Goal: Task Accomplishment & Management: Complete application form

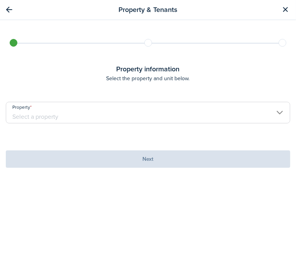
click at [49, 115] on input "Property" at bounding box center [148, 113] width 284 height 22
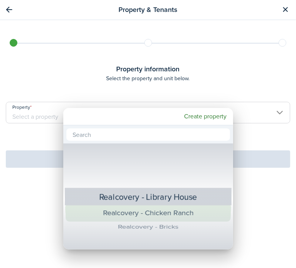
click at [192, 215] on div "Realcovery - Chicken Ranch" at bounding box center [148, 213] width 140 height 18
type input "Realcovery - Chicken Ranch"
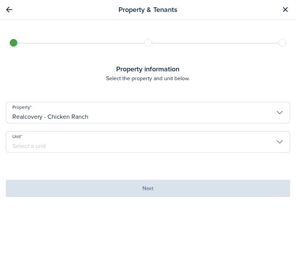
click at [78, 143] on input "Unit" at bounding box center [148, 142] width 284 height 22
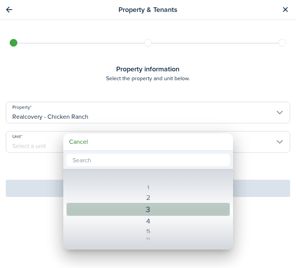
click at [126, 207] on div "3" at bounding box center [148, 209] width 135 height 14
type input "3"
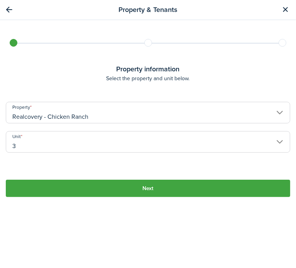
click at [129, 186] on button "Next" at bounding box center [148, 188] width 284 height 17
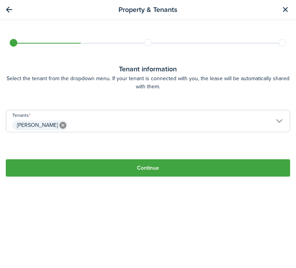
click at [110, 168] on button "Continue" at bounding box center [148, 167] width 284 height 17
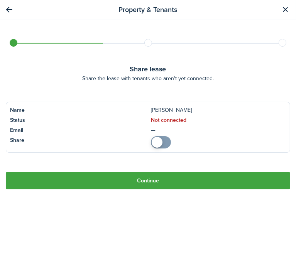
click at [108, 180] on button "Continue" at bounding box center [148, 180] width 284 height 17
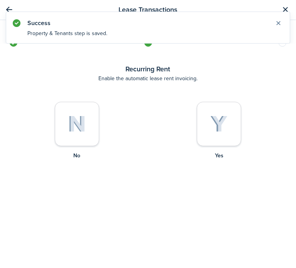
click at [212, 117] on img at bounding box center [218, 124] width 17 height 17
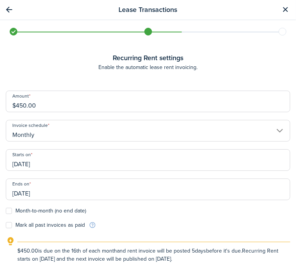
click at [50, 162] on input "[DATE]" at bounding box center [148, 160] width 284 height 22
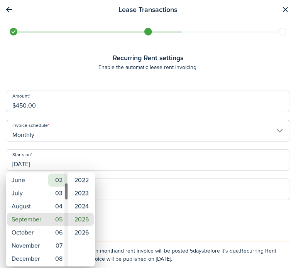
click at [61, 177] on mbsc-wheel-item "02" at bounding box center [57, 180] width 19 height 13
type input "09/02/2025"
click at [139, 209] on div at bounding box center [147, 133] width 419 height 391
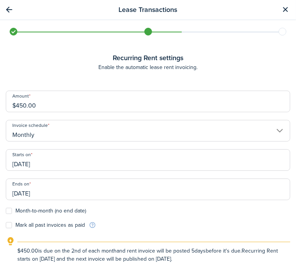
click at [12, 211] on label "Month-to-month (no end date)" at bounding box center [46, 211] width 80 height 6
click at [6, 211] on input "Month-to-month (no end date)" at bounding box center [5, 211] width 0 height 0
checkbox input "true"
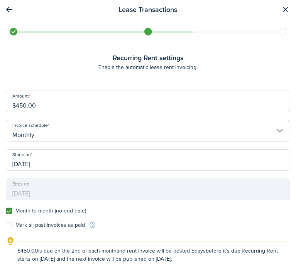
click at [7, 226] on label "Mark all past invoices as paid" at bounding box center [45, 225] width 79 height 6
click at [6, 226] on input "Mark all past invoices as paid" at bounding box center [5, 225] width 0 height 0
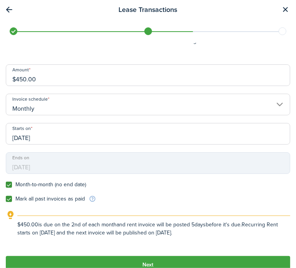
scroll to position [39, 0]
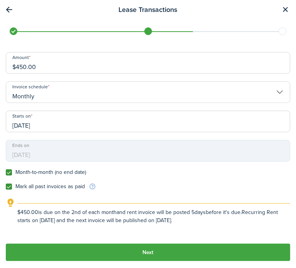
click at [81, 187] on label "Mark all past invoices as paid" at bounding box center [45, 187] width 79 height 6
click at [6, 187] on input "Mark all past invoices as paid" at bounding box center [5, 187] width 0 height 0
checkbox input "false"
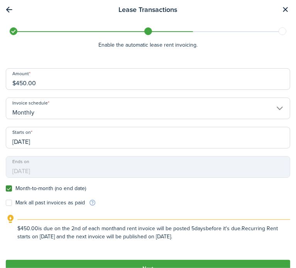
scroll to position [41, 0]
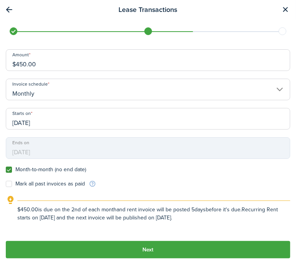
click at [156, 254] on button "Next" at bounding box center [148, 249] width 284 height 17
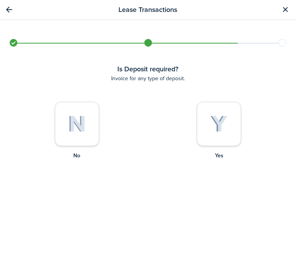
scroll to position [0, 0]
click at [84, 128] on img at bounding box center [77, 124] width 18 height 17
radio input "true"
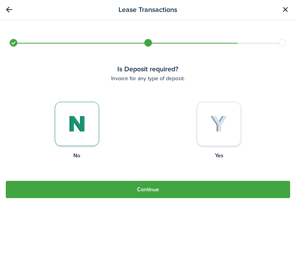
click at [131, 203] on tc-wizard-step "Is Deposit required? Invoice for any type of deposit. Yes No Continue" at bounding box center [148, 155] width 284 height 183
click at [132, 192] on button "Continue" at bounding box center [148, 189] width 284 height 17
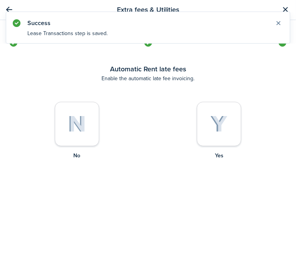
click at [88, 128] on div at bounding box center [77, 124] width 44 height 44
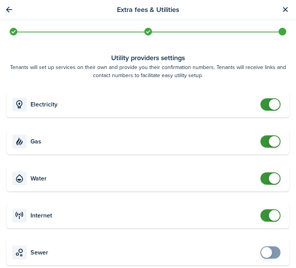
checkbox input "false"
click at [273, 106] on span at bounding box center [274, 104] width 11 height 11
checkbox input "false"
click at [269, 142] on span at bounding box center [274, 141] width 11 height 11
checkbox input "false"
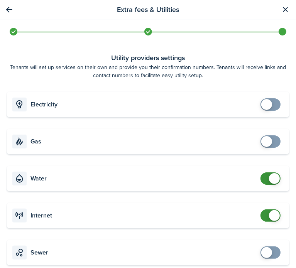
click at [269, 180] on span at bounding box center [274, 178] width 11 height 11
checkbox input "false"
click at [269, 214] on span at bounding box center [274, 215] width 11 height 11
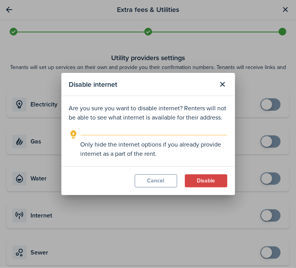
click at [199, 182] on button "Disable" at bounding box center [206, 180] width 42 height 13
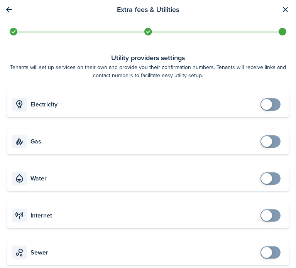
scroll to position [140, 0]
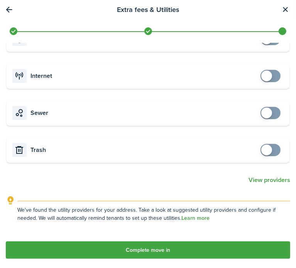
click at [173, 245] on button "Complete move in" at bounding box center [148, 249] width 284 height 17
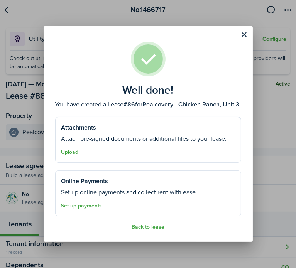
click at [153, 225] on button "Back to lease" at bounding box center [148, 227] width 33 height 6
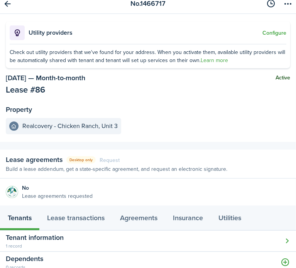
scroll to position [11, 0]
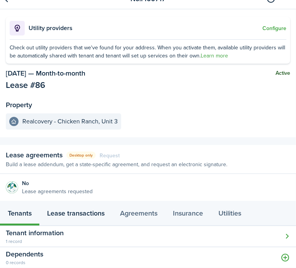
click at [94, 217] on link "Lease transactions" at bounding box center [75, 214] width 73 height 23
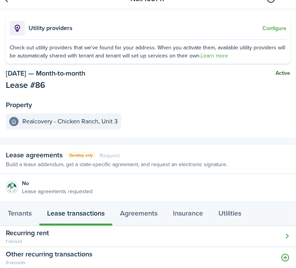
scroll to position [32, 0]
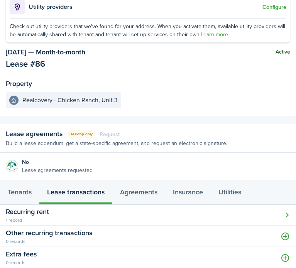
click at [100, 209] on button "Open modal" at bounding box center [148, 215] width 296 height 21
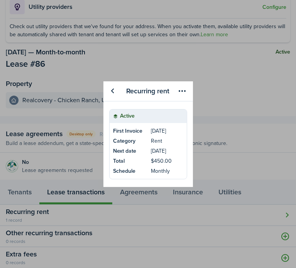
click at [121, 131] on table-title "First Invoice" at bounding box center [127, 131] width 29 height 8
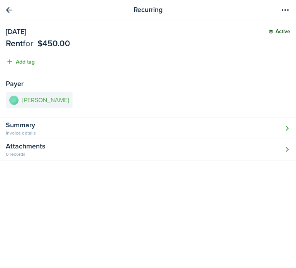
click at [20, 98] on link "JC Josh Credille" at bounding box center [39, 100] width 67 height 16
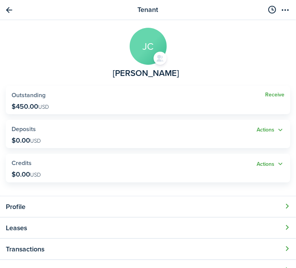
scroll to position [100, 0]
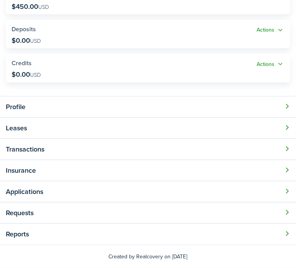
click at [41, 147] on button "Open modal" at bounding box center [148, 149] width 296 height 21
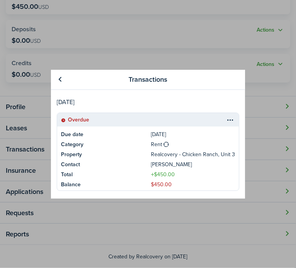
click at [229, 120] on table-menu-btn-icon at bounding box center [230, 119] width 9 height 9
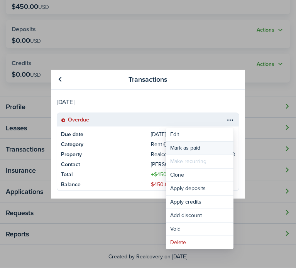
click at [179, 149] on link "Mark as paid" at bounding box center [199, 148] width 67 height 13
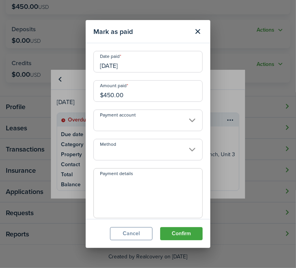
click at [137, 61] on input "09/02/2025" at bounding box center [147, 62] width 109 height 22
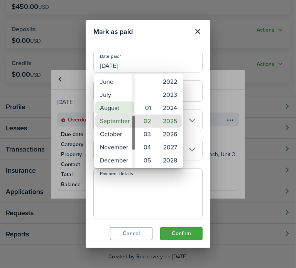
click at [113, 109] on mbsc-wheel-item "August" at bounding box center [114, 107] width 39 height 13
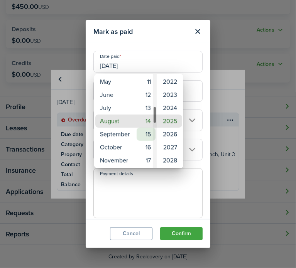
click at [145, 137] on mbsc-wheel-item "15" at bounding box center [146, 134] width 19 height 13
type input "08/15/2025"
click at [164, 199] on div at bounding box center [147, 133] width 419 height 391
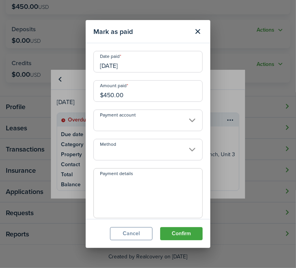
click at [124, 185] on textarea "Payment details" at bounding box center [148, 195] width 108 height 37
type textarea "prepay"
click at [173, 237] on button "Confirm" at bounding box center [181, 233] width 42 height 13
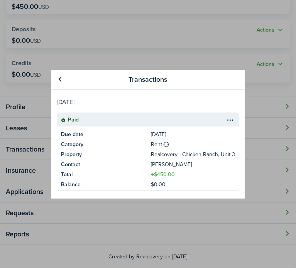
click at [61, 79] on link at bounding box center [60, 79] width 13 height 13
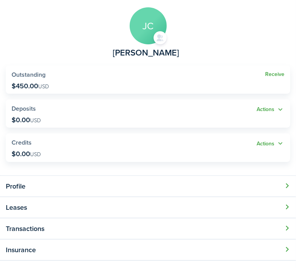
scroll to position [0, 0]
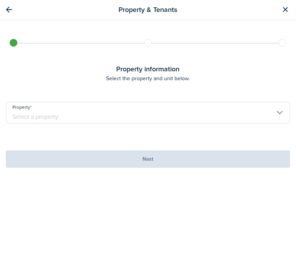
click at [86, 117] on input "Property" at bounding box center [148, 113] width 284 height 22
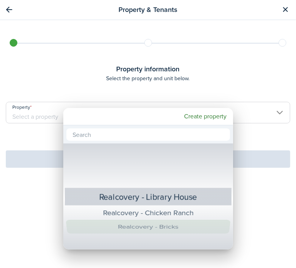
click at [155, 228] on div "Realcovery - Bricks" at bounding box center [147, 227] width 139 height 14
type input "Realcovery - Bricks"
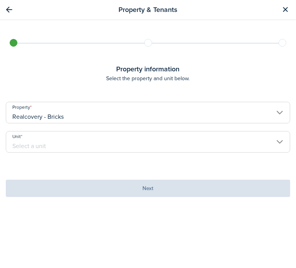
click at [76, 142] on input "Unit" at bounding box center [148, 142] width 284 height 22
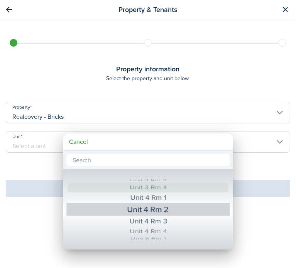
click at [145, 189] on div "Unit 3 Rm 4" at bounding box center [148, 187] width 137 height 10
type input "Unit 3 Rm 4"
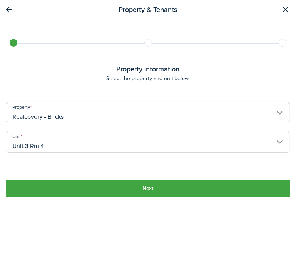
click at [82, 185] on button "Next" at bounding box center [148, 188] width 284 height 17
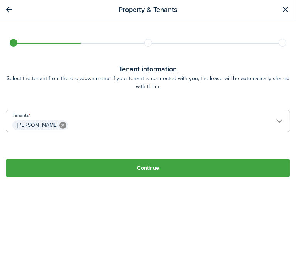
click at [129, 169] on button "Continue" at bounding box center [148, 167] width 284 height 17
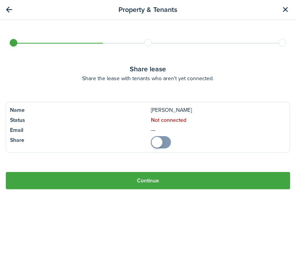
click at [125, 182] on button "Continue" at bounding box center [148, 180] width 284 height 17
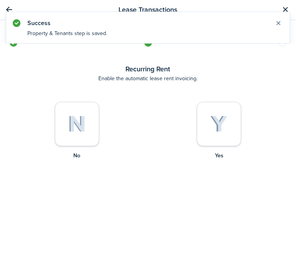
click at [204, 114] on div at bounding box center [219, 124] width 44 height 44
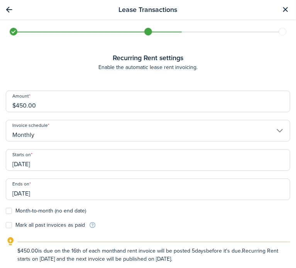
click at [68, 166] on input "[DATE]" at bounding box center [148, 160] width 284 height 22
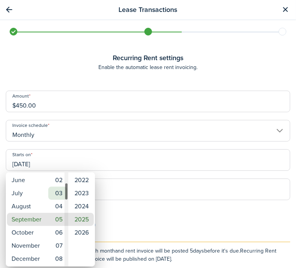
click at [58, 194] on mbsc-wheel-item "03" at bounding box center [57, 193] width 19 height 13
type input "[DATE]"
click at [159, 214] on div at bounding box center [147, 133] width 419 height 391
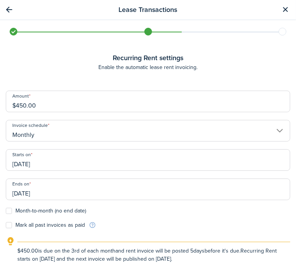
click at [9, 207] on div "Ends on 09/16/2026" at bounding box center [148, 193] width 292 height 29
click at [9, 208] on label "Month-to-month (no end date)" at bounding box center [46, 211] width 80 height 6
click at [6, 211] on input "Month-to-month (no end date)" at bounding box center [5, 211] width 0 height 0
checkbox input "true"
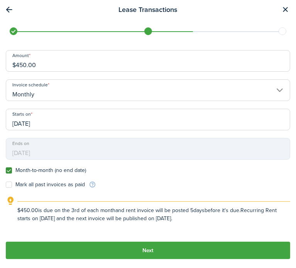
scroll to position [41, 0]
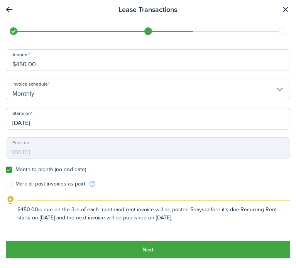
click at [155, 245] on button "Next" at bounding box center [148, 249] width 284 height 17
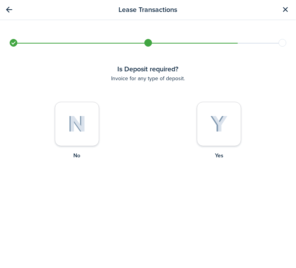
scroll to position [0, 0]
click at [70, 131] on img at bounding box center [77, 124] width 18 height 17
radio input "true"
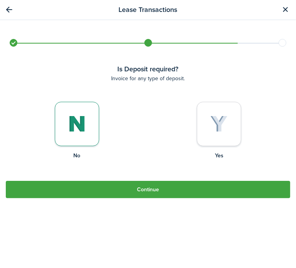
click at [131, 189] on button "Continue" at bounding box center [148, 189] width 284 height 17
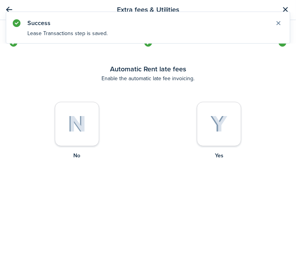
click at [71, 123] on img at bounding box center [77, 124] width 18 height 17
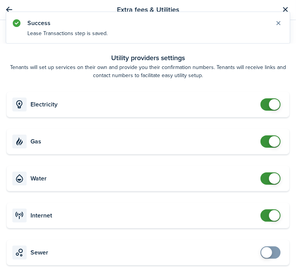
checkbox input "false"
click at [267, 101] on span at bounding box center [271, 104] width 8 height 12
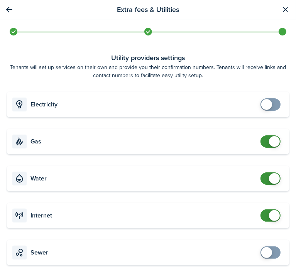
checkbox input "false"
click at [269, 142] on span at bounding box center [274, 141] width 11 height 11
checkbox input "false"
click at [269, 180] on span at bounding box center [274, 178] width 11 height 11
checkbox input "false"
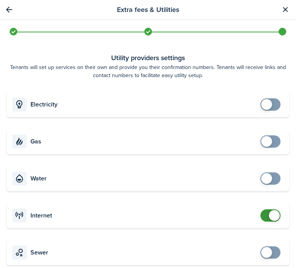
click at [267, 211] on span at bounding box center [271, 215] width 8 height 12
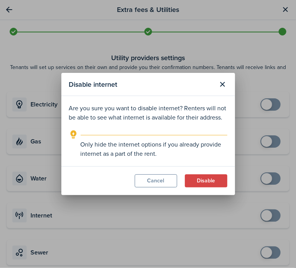
click at [208, 183] on button "Disable" at bounding box center [206, 180] width 42 height 13
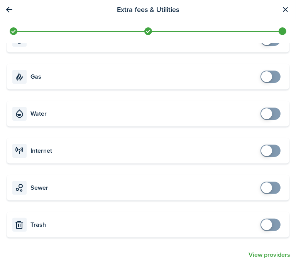
scroll to position [140, 0]
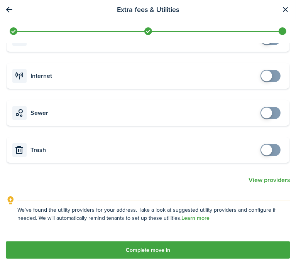
click at [221, 248] on button "Complete move in" at bounding box center [148, 249] width 284 height 17
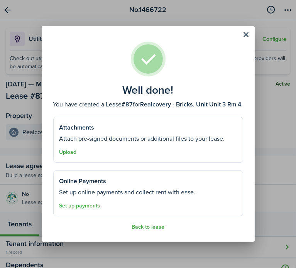
click at [145, 225] on button "Back to lease" at bounding box center [148, 227] width 33 height 6
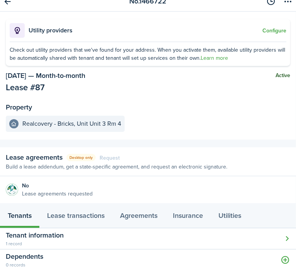
scroll to position [11, 0]
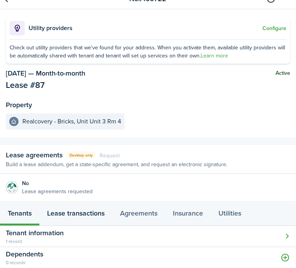
click at [68, 214] on link "Lease transactions" at bounding box center [75, 214] width 73 height 23
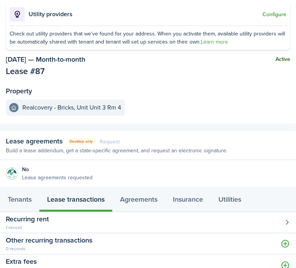
scroll to position [32, 0]
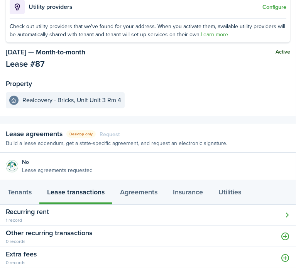
click at [90, 214] on button "Open modal" at bounding box center [148, 215] width 296 height 21
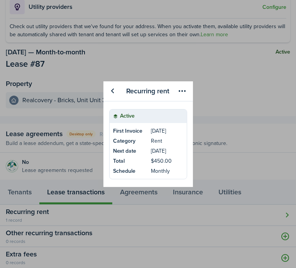
click at [161, 146] on link "Category Rent" at bounding box center [148, 142] width 77 height 10
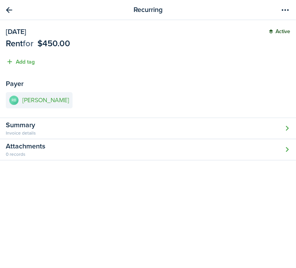
click at [280, 12] on menu-btn-icon "Open menu" at bounding box center [285, 9] width 13 height 13
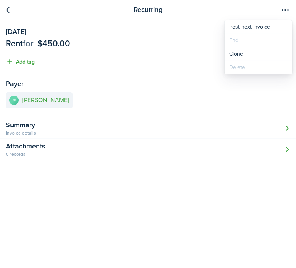
click at [280, 12] on menu-btn-icon "Open menu" at bounding box center [285, 9] width 13 height 13
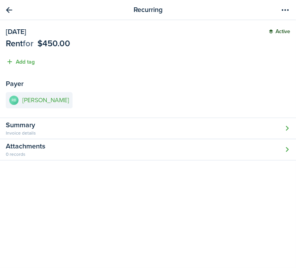
click at [8, 6] on link "Go back" at bounding box center [9, 9] width 13 height 13
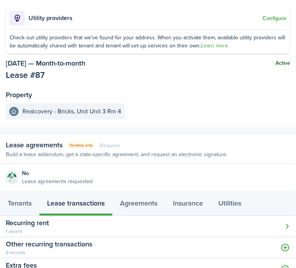
scroll to position [32, 0]
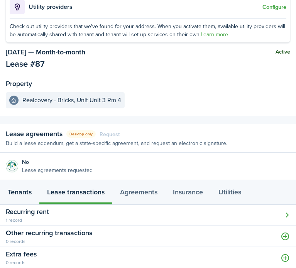
click at [22, 196] on link "Tenants" at bounding box center [19, 193] width 39 height 23
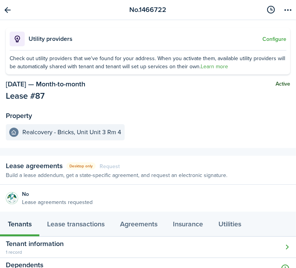
click at [11, 12] on link "Go back" at bounding box center [7, 9] width 13 height 13
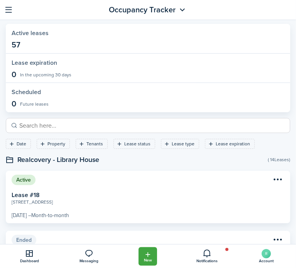
click at [9, 10] on button "button" at bounding box center [9, 10] width 12 height 12
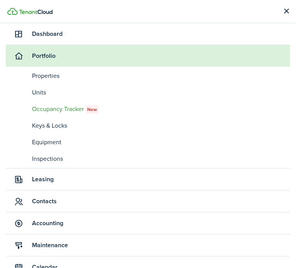
click at [45, 203] on span "Contacts" at bounding box center [161, 201] width 258 height 9
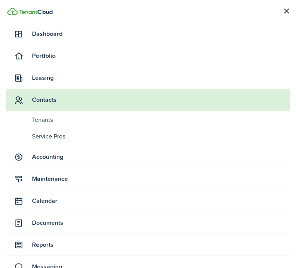
click at [37, 121] on span "Tenants" at bounding box center [161, 119] width 258 height 9
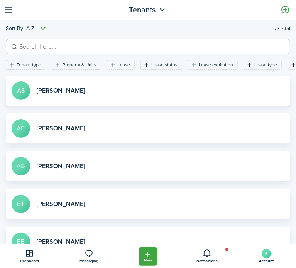
click at [64, 45] on input "search" at bounding box center [151, 47] width 268 height 10
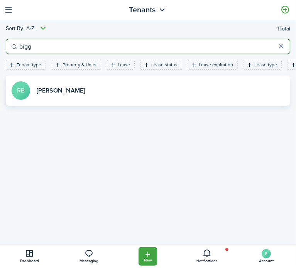
type input "bigg"
click at [57, 88] on link "View profile" at bounding box center [148, 91] width 284 height 30
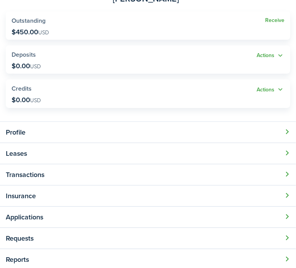
scroll to position [77, 0]
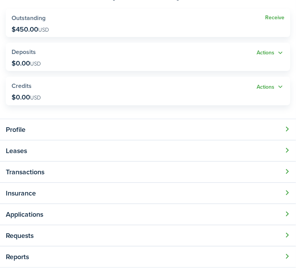
click at [91, 170] on button "Open modal" at bounding box center [148, 172] width 296 height 21
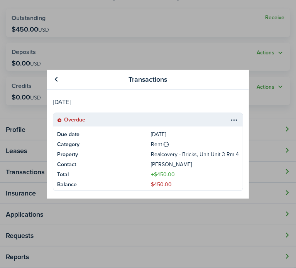
click at [229, 118] on table-menu-btn-icon at bounding box center [233, 119] width 9 height 9
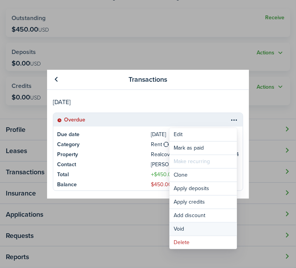
click at [178, 230] on button "Void" at bounding box center [202, 229] width 67 height 13
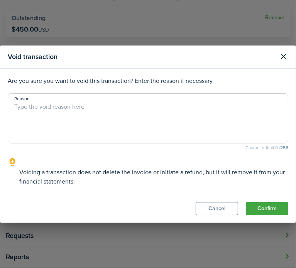
click at [55, 105] on textarea "Reason" at bounding box center [148, 120] width 280 height 37
type textarea "G"
drag, startPoint x: 108, startPoint y: 108, endPoint x: 12, endPoint y: 119, distance: 97.4
click at [12, 119] on textarea "Robert Biggs - GEO payment 9/3" at bounding box center [148, 120] width 280 height 37
click at [113, 103] on textarea "Robert Biggs - GEO payment 9/3" at bounding box center [148, 120] width 280 height 37
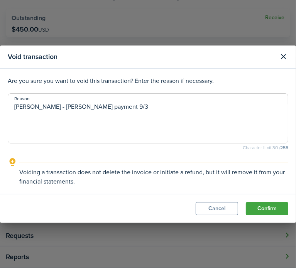
type textarea "Robert Biggs - GEO payment 9/3"
click at [259, 207] on button "Confirm" at bounding box center [267, 208] width 42 height 13
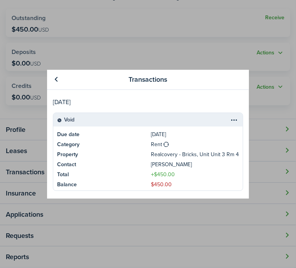
click at [54, 83] on link at bounding box center [56, 79] width 13 height 13
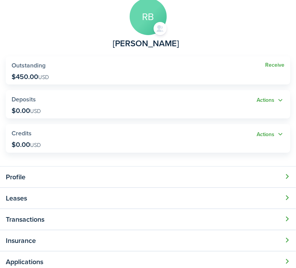
scroll to position [0, 0]
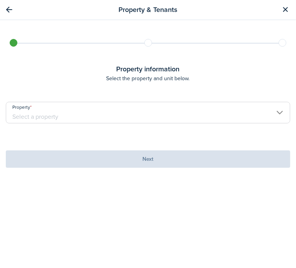
click at [58, 112] on input "Property" at bounding box center [148, 113] width 284 height 22
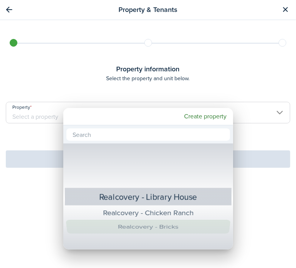
click at [126, 223] on div "Realcovery - Bricks" at bounding box center [147, 227] width 139 height 14
type input "Realcovery - Bricks"
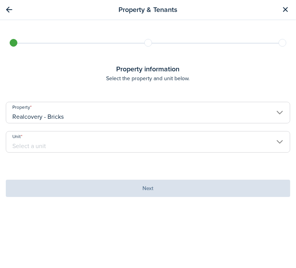
click at [83, 145] on input "Unit" at bounding box center [148, 142] width 284 height 22
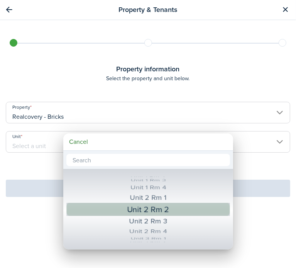
click at [135, 213] on div "Unit 2 Rm 2" at bounding box center [148, 209] width 135 height 14
type input "Unit 2 Rm 2"
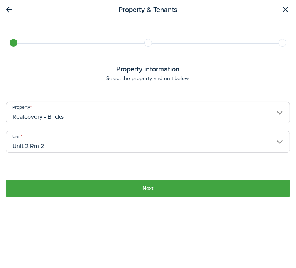
click at [101, 183] on button "Next" at bounding box center [148, 188] width 284 height 17
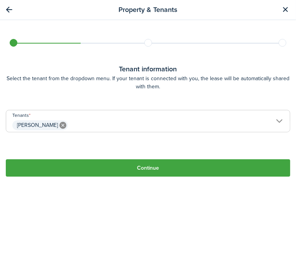
click at [90, 167] on button "Continue" at bounding box center [148, 167] width 284 height 17
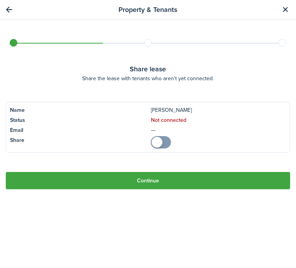
click at [89, 179] on button "Continue" at bounding box center [148, 180] width 284 height 17
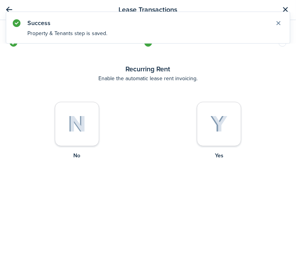
click at [205, 123] on div at bounding box center [219, 124] width 44 height 44
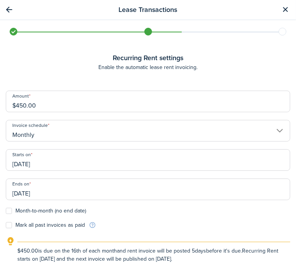
click at [25, 165] on input "[DATE]" at bounding box center [148, 160] width 284 height 22
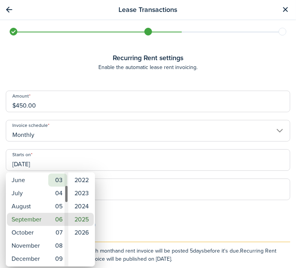
click at [61, 182] on mbsc-wheel-item "03" at bounding box center [57, 180] width 19 height 13
type input "[DATE]"
click at [133, 194] on div at bounding box center [147, 133] width 419 height 391
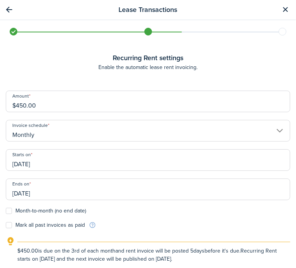
click at [25, 209] on label "Month-to-month (no end date)" at bounding box center [46, 211] width 80 height 6
click at [6, 211] on input "Month-to-month (no end date)" at bounding box center [5, 211] width 0 height 0
checkbox input "true"
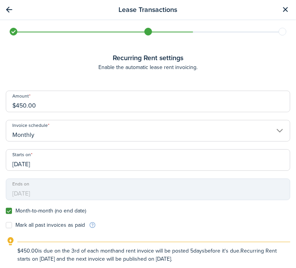
scroll to position [41, 0]
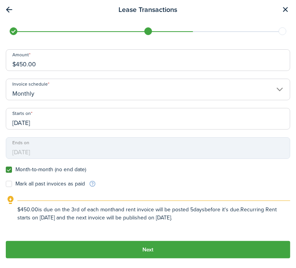
click at [156, 243] on button "Next" at bounding box center [148, 249] width 284 height 17
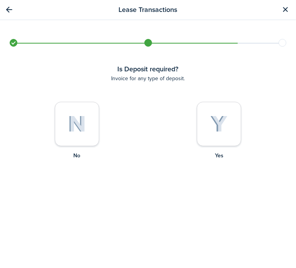
click at [81, 135] on div at bounding box center [77, 124] width 44 height 44
radio input "true"
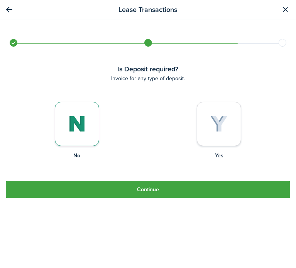
click at [115, 191] on button "Continue" at bounding box center [148, 189] width 284 height 17
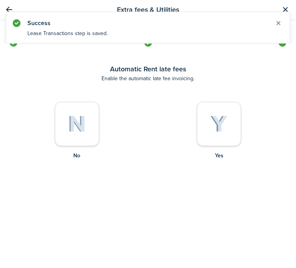
click at [64, 129] on div at bounding box center [77, 124] width 44 height 44
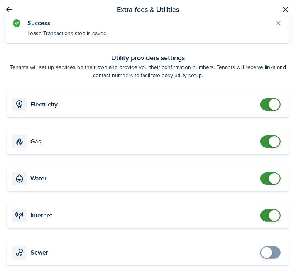
checkbox input "false"
click at [273, 107] on span at bounding box center [274, 104] width 11 height 11
checkbox input "false"
click at [270, 144] on span at bounding box center [274, 141] width 11 height 11
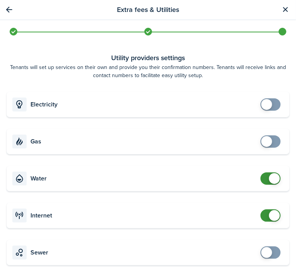
checkbox input "false"
click at [271, 178] on span at bounding box center [274, 178] width 11 height 11
checkbox input "false"
click at [269, 215] on span at bounding box center [274, 215] width 11 height 11
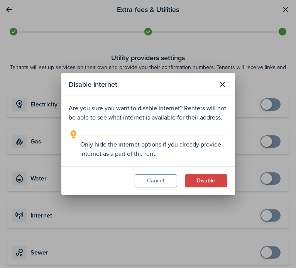
click at [215, 181] on button "Disable" at bounding box center [206, 180] width 42 height 13
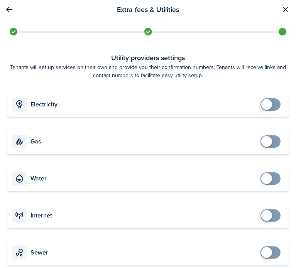
scroll to position [140, 0]
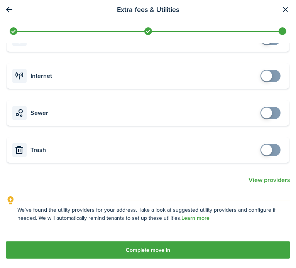
click at [205, 244] on button "Complete move in" at bounding box center [148, 249] width 284 height 17
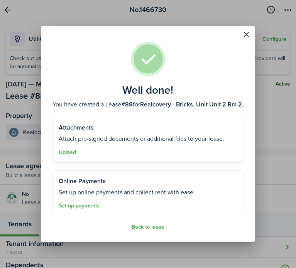
click at [152, 228] on button "Back to lease" at bounding box center [148, 227] width 33 height 6
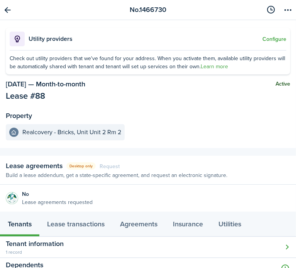
click at [89, 243] on button "Open modal" at bounding box center [148, 247] width 296 height 21
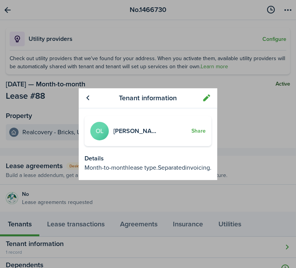
click at [137, 133] on link "[PERSON_NAME]" at bounding box center [137, 131] width 48 height 9
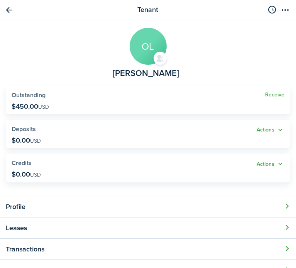
click at [268, 96] on link "Receive" at bounding box center [274, 95] width 19 height 6
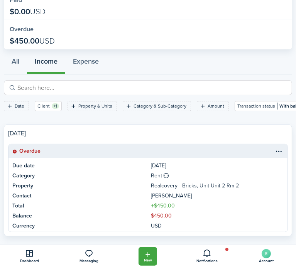
scroll to position [85, 0]
click at [274, 146] on table-menu-btn-icon at bounding box center [278, 150] width 9 height 9
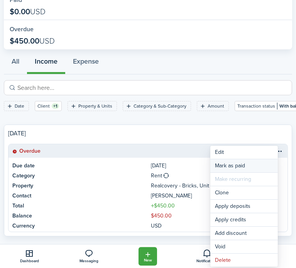
click at [242, 167] on link "Mark as paid" at bounding box center [243, 165] width 67 height 13
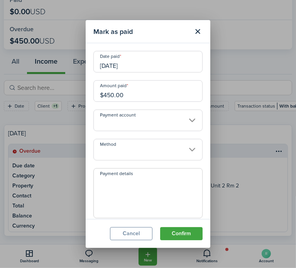
click at [127, 66] on input "[DATE]" at bounding box center [147, 62] width 109 height 22
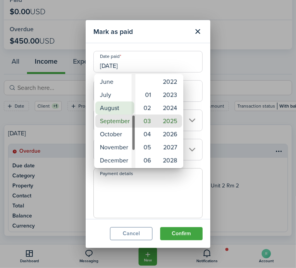
click at [115, 109] on mbsc-wheel-item "August" at bounding box center [114, 107] width 39 height 13
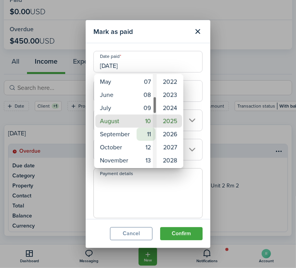
click at [148, 138] on mbsc-wheel-item "11" at bounding box center [146, 134] width 19 height 13
type input "[DATE]"
click at [135, 196] on div at bounding box center [147, 133] width 419 height 391
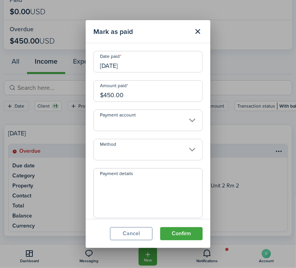
click at [135, 196] on textarea "Payment details" at bounding box center [148, 195] width 108 height 37
type textarea "prepay"
click at [182, 234] on button "Confirm" at bounding box center [181, 233] width 42 height 13
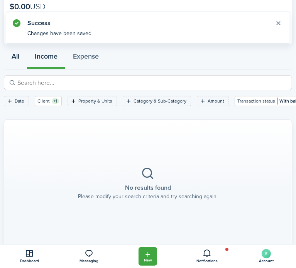
click at [14, 52] on button "All" at bounding box center [15, 57] width 23 height 23
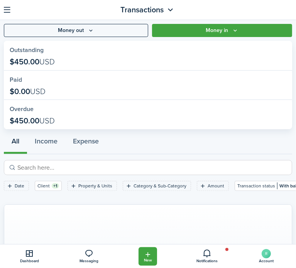
click at [5, 8] on button "button" at bounding box center [7, 10] width 12 height 12
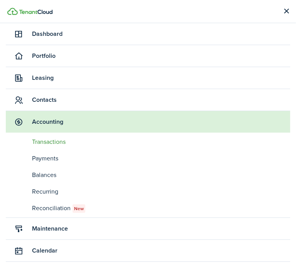
click at [49, 100] on span "Contacts" at bounding box center [161, 99] width 258 height 9
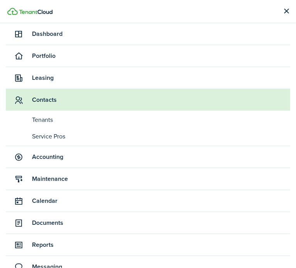
click at [43, 121] on span "Tenants" at bounding box center [161, 119] width 258 height 9
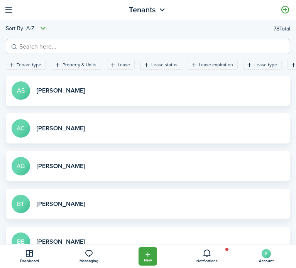
click at [285, 8] on link at bounding box center [285, 9] width 13 height 13
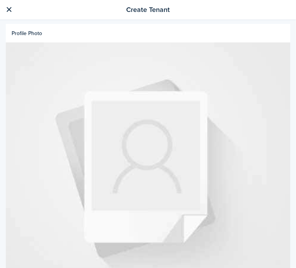
scroll to position [193, 0]
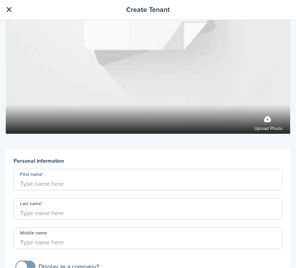
click at [77, 175] on input "First name" at bounding box center [147, 180] width 269 height 22
type input "Johnathan"
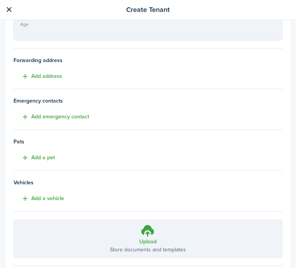
scroll to position [629, 0]
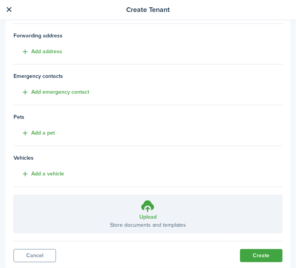
type input "Bandera Carrasco"
click at [244, 249] on button "Create" at bounding box center [261, 255] width 42 height 13
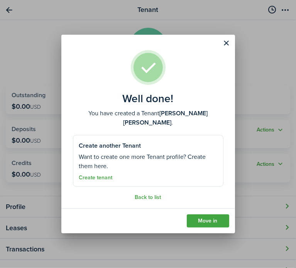
click at [196, 220] on link "Move in" at bounding box center [208, 220] width 42 height 13
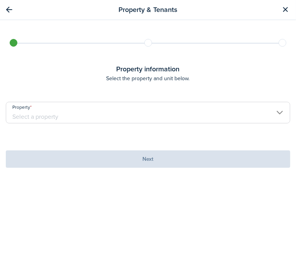
click at [71, 116] on input "Property" at bounding box center [148, 113] width 284 height 22
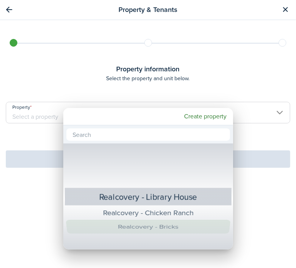
click at [154, 225] on div "Realcovery - Bricks" at bounding box center [147, 227] width 139 height 14
type input "Realcovery - Bricks"
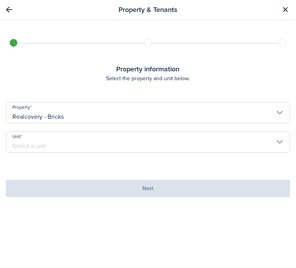
click at [56, 143] on input "Unit" at bounding box center [148, 142] width 284 height 22
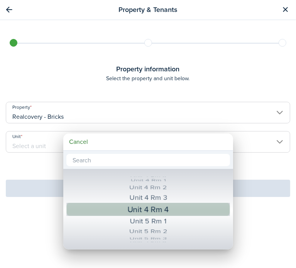
click at [153, 209] on div "Unit 4 Rm 4" at bounding box center [148, 209] width 135 height 14
type input "Unit 4 Rm 4"
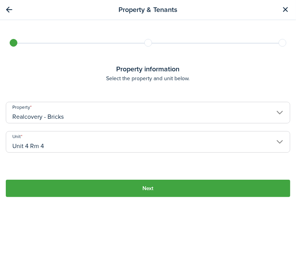
click at [146, 188] on button "Next" at bounding box center [148, 188] width 284 height 17
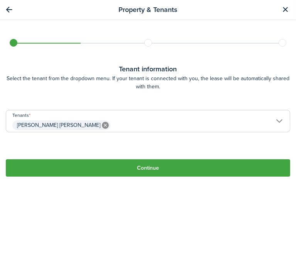
click at [148, 169] on button "Continue" at bounding box center [148, 167] width 284 height 17
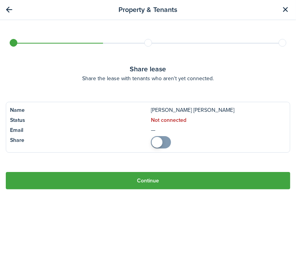
click at [143, 180] on button "Continue" at bounding box center [148, 180] width 284 height 17
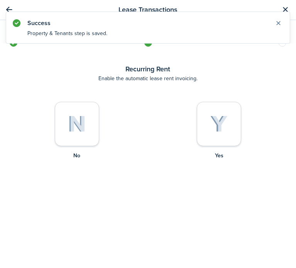
click at [203, 123] on div at bounding box center [219, 124] width 44 height 44
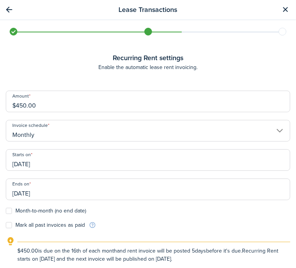
click at [40, 164] on input "[DATE]" at bounding box center [148, 160] width 284 height 22
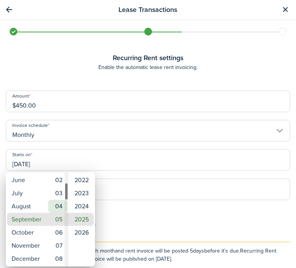
click at [59, 206] on mbsc-wheel-item "04" at bounding box center [57, 206] width 19 height 13
type input "09/04/2025"
click at [149, 211] on div at bounding box center [147, 133] width 419 height 391
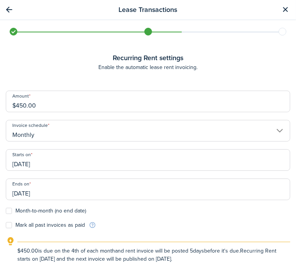
click at [8, 211] on label "Month-to-month (no end date)" at bounding box center [46, 211] width 80 height 6
click at [6, 211] on input "Month-to-month (no end date)" at bounding box center [5, 211] width 0 height 0
checkbox input "true"
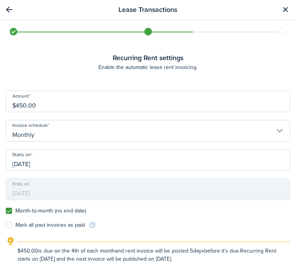
scroll to position [41, 0]
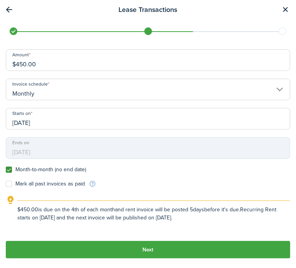
click at [153, 250] on button "Next" at bounding box center [148, 249] width 284 height 17
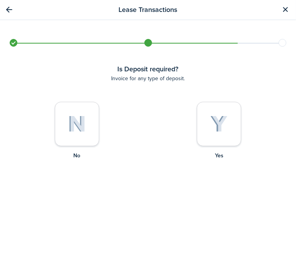
scroll to position [0, 0]
click at [62, 128] on div at bounding box center [77, 124] width 44 height 44
radio input "true"
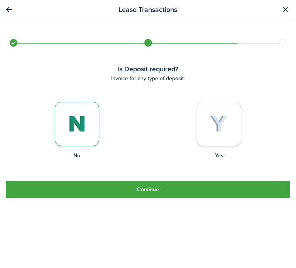
click at [141, 189] on button "Continue" at bounding box center [148, 189] width 284 height 17
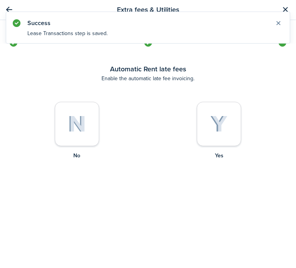
click at [66, 131] on div at bounding box center [77, 124] width 44 height 44
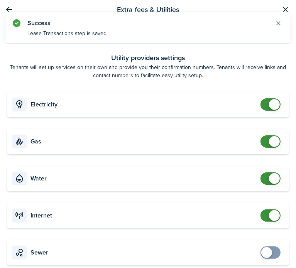
checkbox input "false"
click at [269, 106] on span at bounding box center [274, 104] width 11 height 11
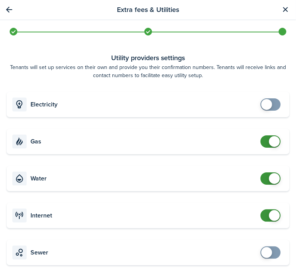
checkbox input "false"
click at [269, 137] on span at bounding box center [274, 141] width 11 height 11
checkbox input "false"
click at [269, 182] on span at bounding box center [274, 178] width 11 height 11
checkbox input "false"
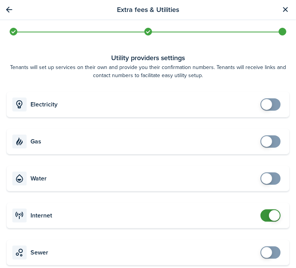
click at [269, 218] on span at bounding box center [274, 215] width 11 height 11
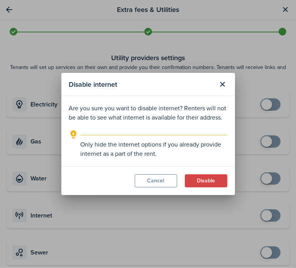
click at [197, 183] on button "Disable" at bounding box center [206, 180] width 42 height 13
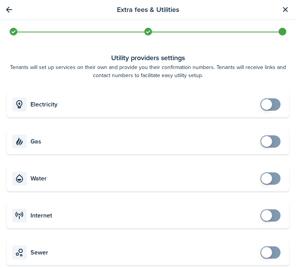
scroll to position [140, 0]
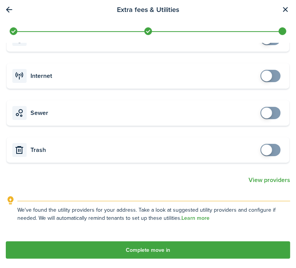
click at [194, 245] on button "Complete move in" at bounding box center [148, 249] width 284 height 17
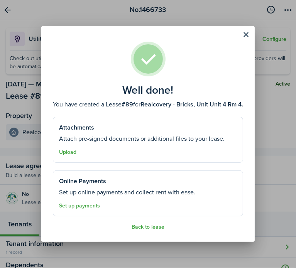
click at [136, 226] on button "Back to lease" at bounding box center [148, 227] width 33 height 6
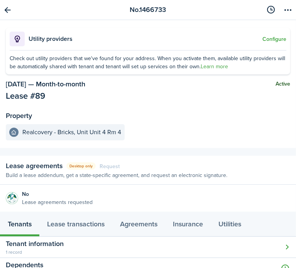
scroll to position [11, 0]
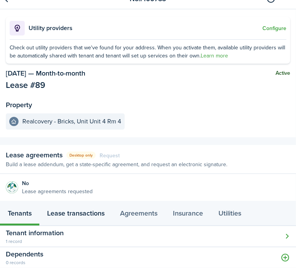
click at [67, 211] on link "Lease transactions" at bounding box center [75, 214] width 73 height 23
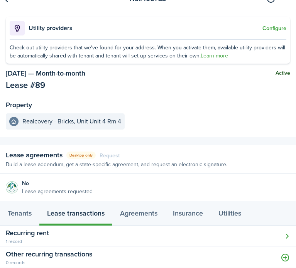
click at [51, 240] on button "Open modal" at bounding box center [148, 236] width 296 height 21
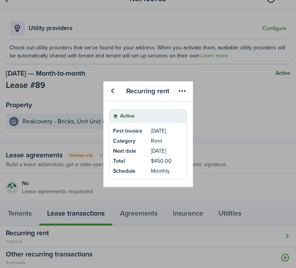
click at [162, 137] on link "Category Rent" at bounding box center [148, 142] width 77 height 10
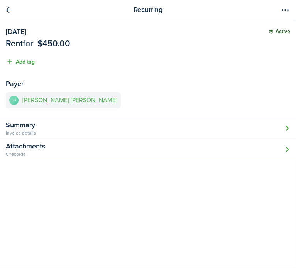
click at [59, 98] on e-details-info-title "Johnathan Bandera Carrasco" at bounding box center [69, 100] width 95 height 7
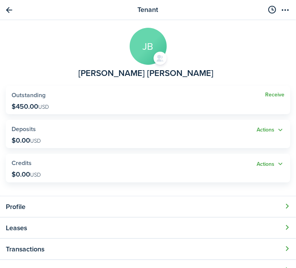
click at [275, 95] on link "Receive" at bounding box center [274, 95] width 19 height 6
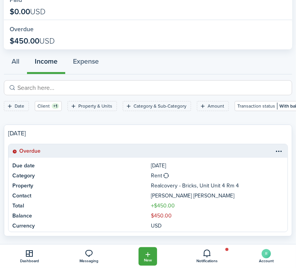
scroll to position [85, 0]
click at [274, 146] on table-menu-btn-icon at bounding box center [278, 150] width 9 height 9
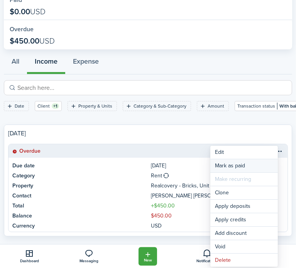
click at [247, 167] on link "Mark as paid" at bounding box center [243, 165] width 67 height 13
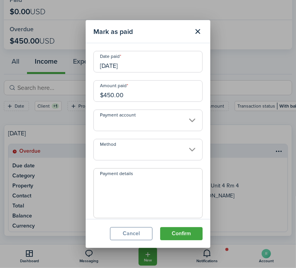
click at [123, 89] on input "$450.00" at bounding box center [147, 91] width 109 height 22
click at [122, 151] on input "Method" at bounding box center [147, 150] width 109 height 22
type input "$150.00"
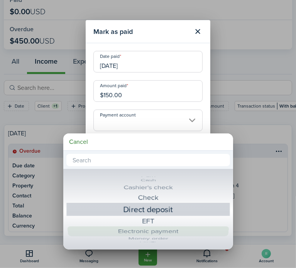
click at [160, 231] on div "Electronic payment" at bounding box center [148, 231] width 137 height 10
type input "Electronic payment"
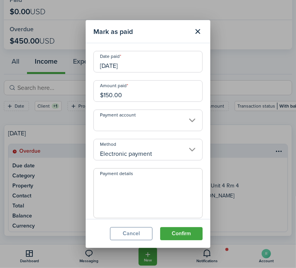
click at [126, 189] on textarea "Payment details" at bounding box center [148, 195] width 108 height 37
type textarea "cash app"
click at [189, 235] on button "Confirm" at bounding box center [181, 233] width 42 height 13
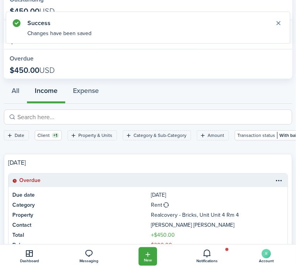
scroll to position [0, 0]
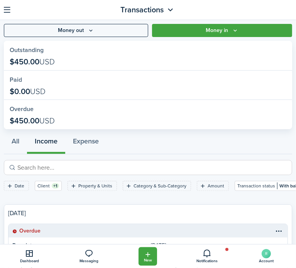
click at [9, 12] on button "button" at bounding box center [7, 10] width 12 height 12
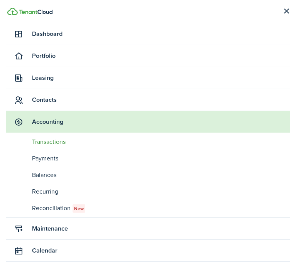
click at [39, 100] on span "Contacts" at bounding box center [161, 99] width 258 height 9
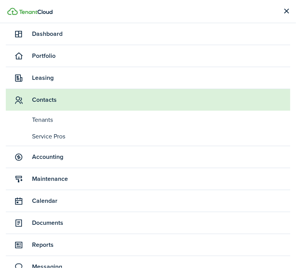
click at [40, 114] on link "tn Tenants" at bounding box center [148, 120] width 284 height 15
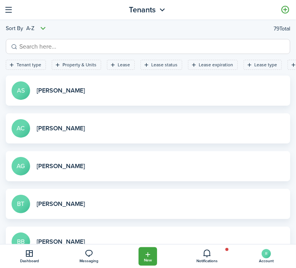
click at [283, 10] on link at bounding box center [285, 9] width 13 height 13
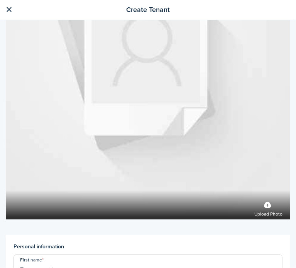
scroll to position [154, 0]
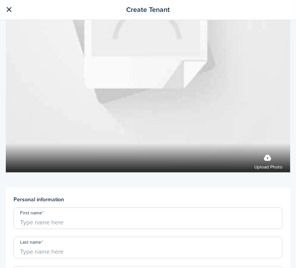
click at [48, 213] on input "First name" at bounding box center [147, 219] width 269 height 22
type input "Alejandro"
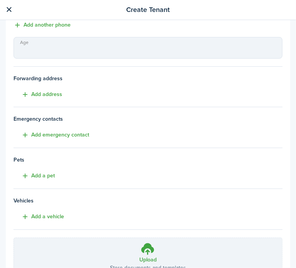
scroll to position [617, 0]
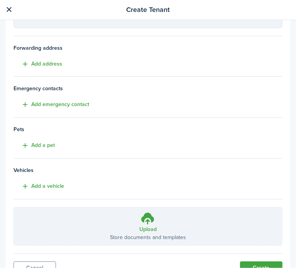
type input "Acosta"
click at [250, 262] on button "Create" at bounding box center [261, 268] width 42 height 13
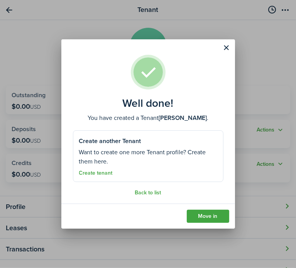
click at [207, 216] on link "Move in" at bounding box center [208, 216] width 42 height 13
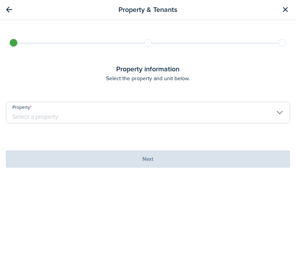
click at [86, 112] on input "Property" at bounding box center [148, 113] width 284 height 22
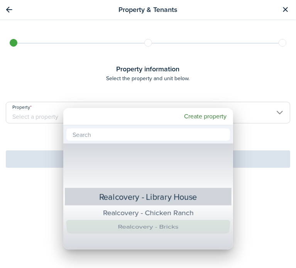
click at [156, 223] on div "Realcovery - Bricks" at bounding box center [147, 227] width 139 height 14
type input "Realcovery - Bricks"
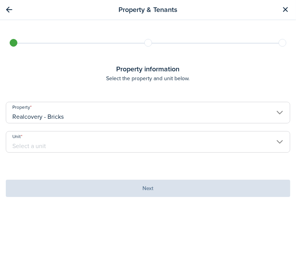
click at [96, 148] on input "Unit" at bounding box center [148, 142] width 284 height 22
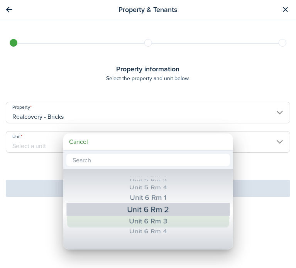
click at [173, 223] on div "Unit 6 Rm 3" at bounding box center [147, 221] width 137 height 13
type input "Unit 6 Rm 3"
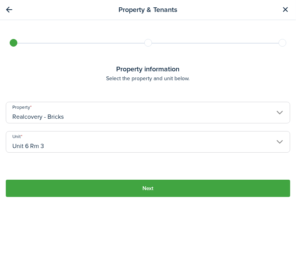
click at [120, 184] on button "Next" at bounding box center [148, 188] width 284 height 17
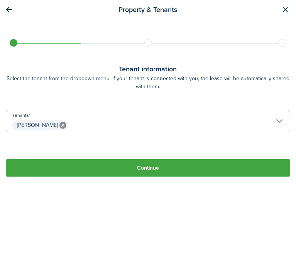
click at [126, 169] on button "Continue" at bounding box center [148, 167] width 284 height 17
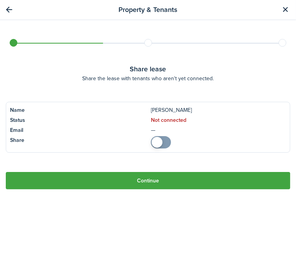
click at [126, 177] on button "Continue" at bounding box center [148, 180] width 284 height 17
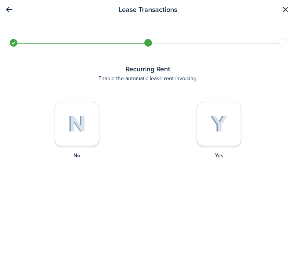
click at [201, 121] on div at bounding box center [219, 124] width 44 height 44
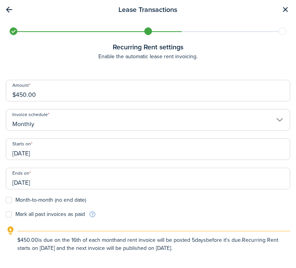
scroll to position [3, 0]
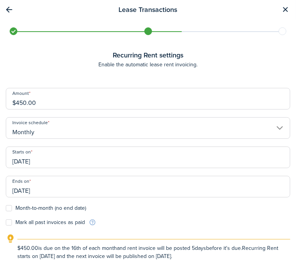
click at [13, 12] on button "button" at bounding box center [9, 9] width 13 height 13
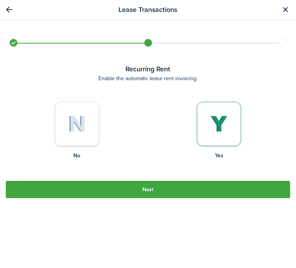
scroll to position [0, 0]
click at [13, 12] on button "button" at bounding box center [9, 9] width 13 height 13
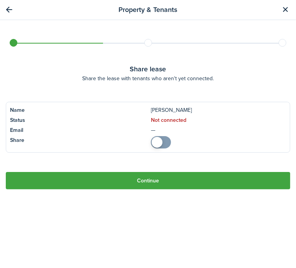
click at [13, 12] on button "button" at bounding box center [9, 9] width 13 height 13
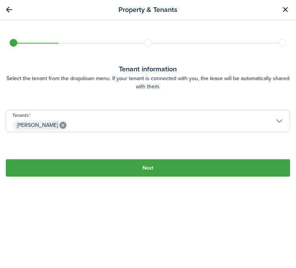
click at [13, 12] on button "button" at bounding box center [9, 9] width 13 height 13
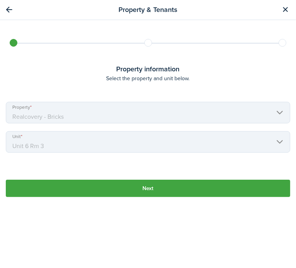
click at [272, 143] on mbsc-scroller "Unit Unit 6 Rm 3" at bounding box center [148, 142] width 284 height 22
click at [8, 8] on button "button" at bounding box center [9, 9] width 13 height 13
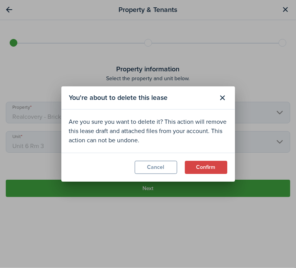
click at [200, 169] on button "Confirm" at bounding box center [206, 167] width 42 height 13
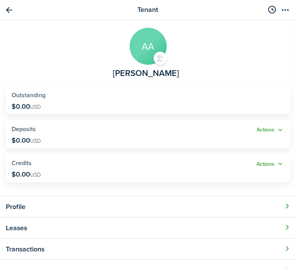
click at [282, 9] on menu-btn-icon "Open menu" at bounding box center [285, 9] width 13 height 13
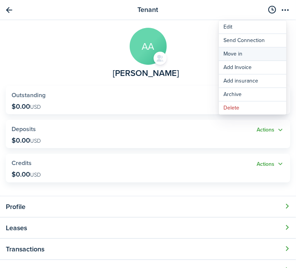
click at [236, 55] on link "Move in" at bounding box center [252, 53] width 67 height 13
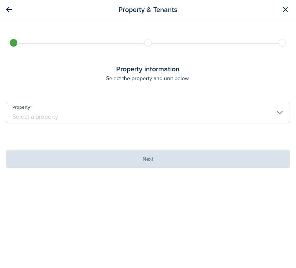
click at [250, 118] on input "Property" at bounding box center [148, 113] width 284 height 22
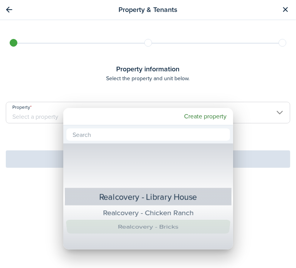
click at [169, 228] on div "Realcovery - Bricks" at bounding box center [147, 227] width 139 height 14
type input "Realcovery - Bricks"
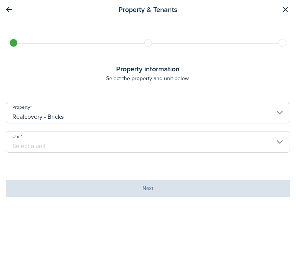
click at [76, 142] on input "Unit" at bounding box center [148, 142] width 284 height 22
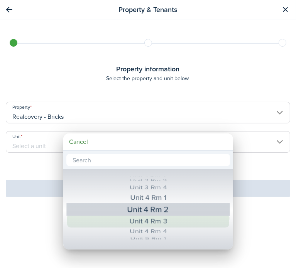
click at [148, 219] on div "Unit 4 Rm 3" at bounding box center [147, 221] width 137 height 13
type input "Unit 4 Rm 3"
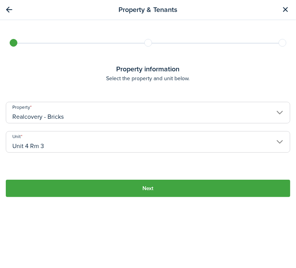
click at [51, 181] on button "Next" at bounding box center [148, 188] width 284 height 17
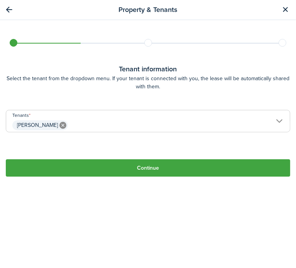
click at [83, 169] on button "Continue" at bounding box center [148, 167] width 284 height 17
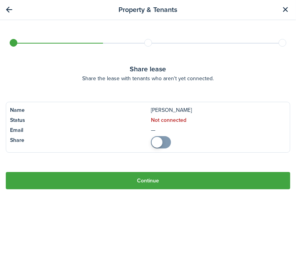
click at [84, 178] on button "Continue" at bounding box center [148, 180] width 284 height 17
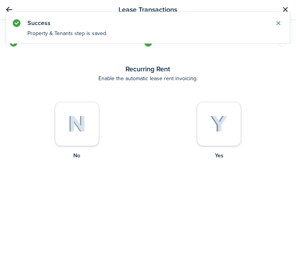
click at [202, 126] on div at bounding box center [219, 124] width 44 height 44
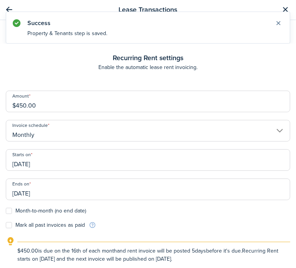
click at [78, 168] on input "[DATE]" at bounding box center [148, 160] width 284 height 22
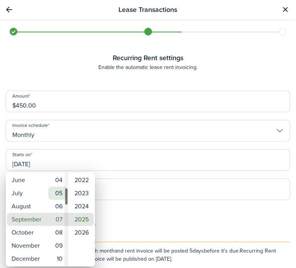
click at [56, 194] on mbsc-wheel-item "05" at bounding box center [57, 193] width 19 height 13
type input "[DATE]"
click at [168, 216] on div at bounding box center [147, 133] width 419 height 391
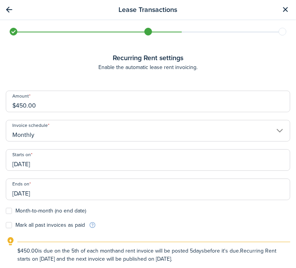
click at [13, 209] on label "Month-to-month (no end date)" at bounding box center [46, 211] width 80 height 6
click at [6, 211] on input "Month-to-month (no end date)" at bounding box center [5, 211] width 0 height 0
checkbox input "true"
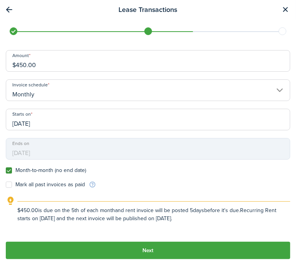
scroll to position [41, 0]
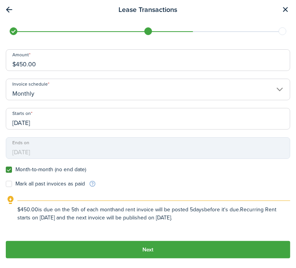
click at [159, 251] on button "Next" at bounding box center [148, 249] width 284 height 17
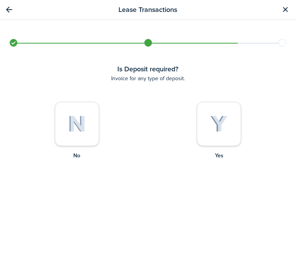
click at [81, 125] on img at bounding box center [77, 124] width 18 height 17
radio input "true"
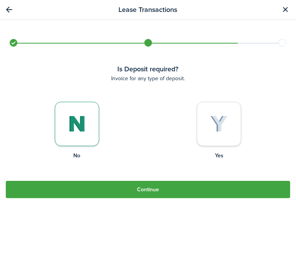
click at [135, 185] on button "Continue" at bounding box center [148, 189] width 284 height 17
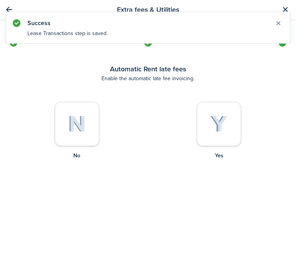
click at [90, 124] on div at bounding box center [77, 124] width 44 height 44
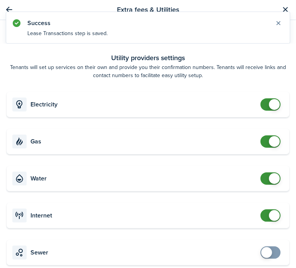
checkbox input "false"
click at [269, 103] on span at bounding box center [274, 104] width 11 height 11
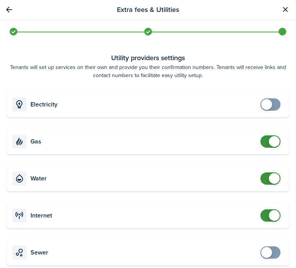
checkbox input "false"
click at [267, 139] on span at bounding box center [271, 141] width 8 height 12
checkbox input "false"
click at [269, 175] on span at bounding box center [274, 178] width 11 height 11
checkbox input "false"
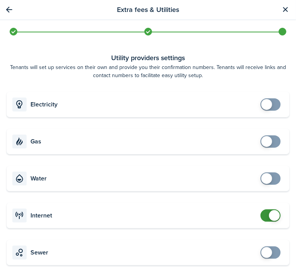
click at [267, 216] on span at bounding box center [271, 215] width 8 height 12
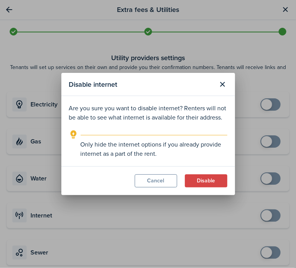
click at [208, 181] on button "Disable" at bounding box center [206, 180] width 42 height 13
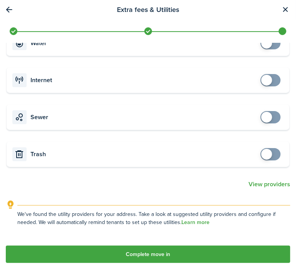
scroll to position [140, 0]
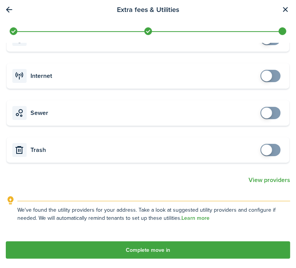
click at [172, 244] on button "Complete move in" at bounding box center [148, 249] width 284 height 17
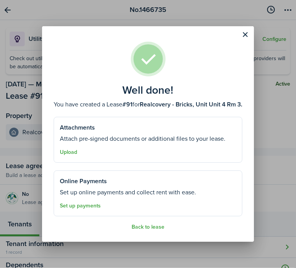
click at [151, 225] on button "Back to lease" at bounding box center [148, 227] width 33 height 6
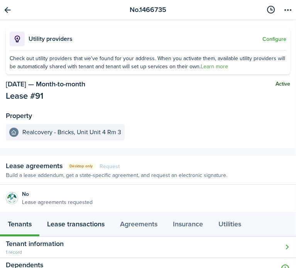
click at [88, 224] on link "Lease transactions" at bounding box center [75, 225] width 73 height 23
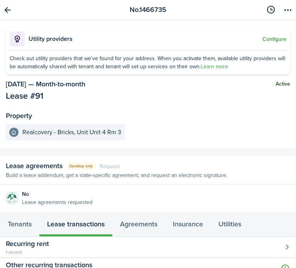
scroll to position [32, 0]
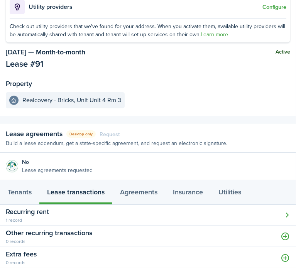
click at [88, 209] on button "Open modal" at bounding box center [148, 215] width 296 height 21
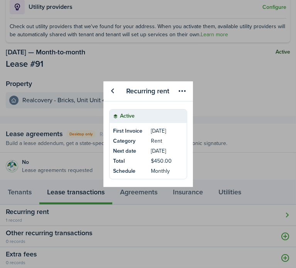
click at [134, 140] on table-title "Category" at bounding box center [124, 141] width 22 height 8
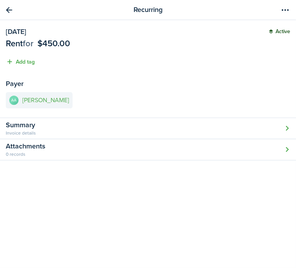
click at [43, 104] on link "AA Alejandro Acosta" at bounding box center [39, 100] width 67 height 16
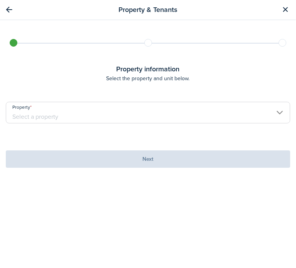
click at [56, 116] on input "Property" at bounding box center [148, 113] width 284 height 22
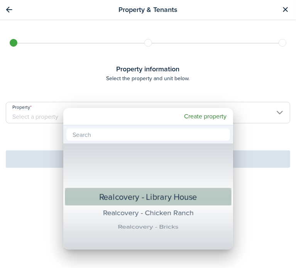
click at [147, 201] on div "Realcovery - Library House" at bounding box center [147, 196] width 137 height 19
type input "Realcovery - Library House"
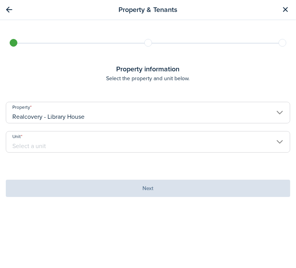
click at [73, 143] on input "Unit" at bounding box center [148, 142] width 284 height 22
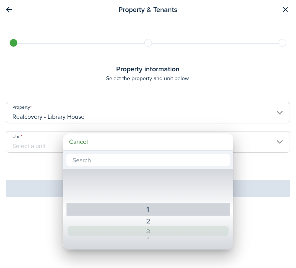
click at [140, 233] on div "3" at bounding box center [148, 231] width 137 height 10
type input "3"
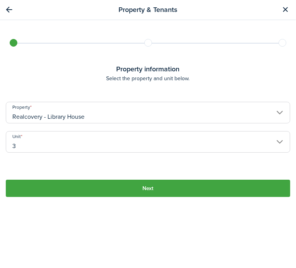
click at [55, 187] on button "Next" at bounding box center [148, 188] width 284 height 17
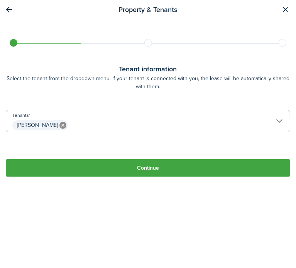
click at [62, 162] on button "Continue" at bounding box center [148, 167] width 284 height 17
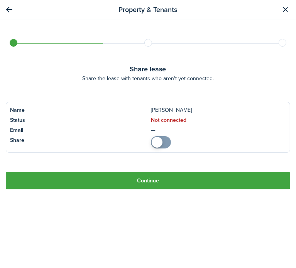
click at [86, 174] on button "Continue" at bounding box center [148, 180] width 284 height 17
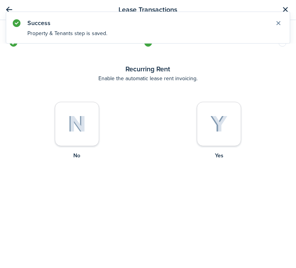
click at [210, 130] on img at bounding box center [218, 124] width 17 height 17
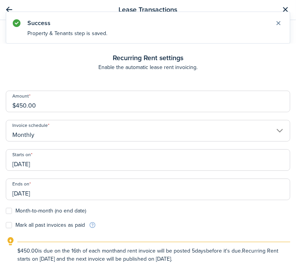
click at [37, 166] on input "[DATE]" at bounding box center [148, 160] width 284 height 22
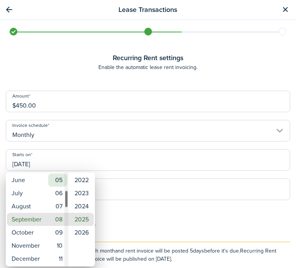
click at [55, 183] on mbsc-wheel-item "05" at bounding box center [57, 180] width 19 height 13
type input "[DATE]"
click at [176, 217] on div at bounding box center [147, 133] width 419 height 391
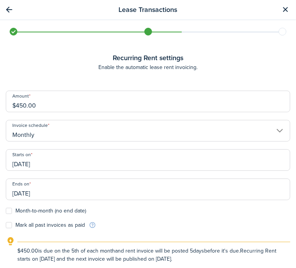
click at [9, 213] on label "Month-to-month (no end date)" at bounding box center [46, 211] width 80 height 6
click at [6, 211] on input "Month-to-month (no end date)" at bounding box center [5, 211] width 0 height 0
checkbox input "true"
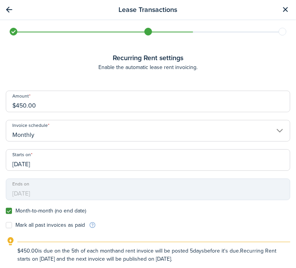
scroll to position [41, 0]
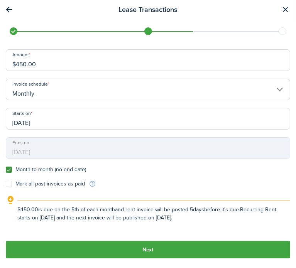
click at [155, 249] on button "Next" at bounding box center [148, 249] width 284 height 17
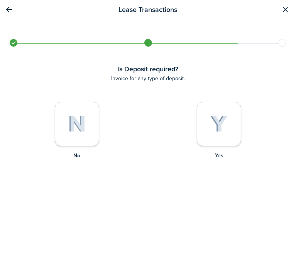
click at [94, 119] on div at bounding box center [77, 124] width 44 height 44
radio input "true"
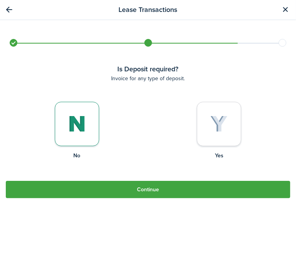
click at [111, 189] on button "Continue" at bounding box center [148, 189] width 284 height 17
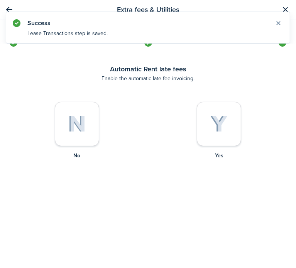
click at [76, 119] on img at bounding box center [77, 124] width 18 height 17
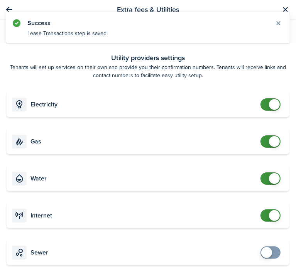
checkbox input "false"
click at [268, 98] on span at bounding box center [271, 104] width 8 height 12
checkbox input "false"
click at [269, 140] on span at bounding box center [274, 141] width 11 height 11
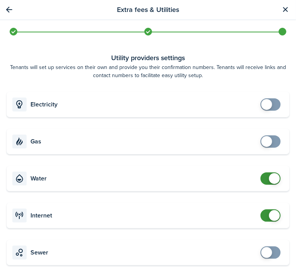
checkbox input "false"
click at [269, 179] on span at bounding box center [274, 178] width 11 height 11
checkbox input "false"
click at [269, 216] on span at bounding box center [274, 215] width 11 height 11
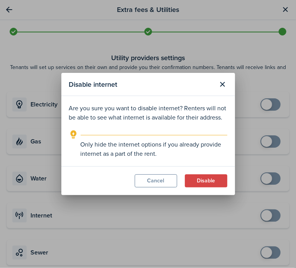
click at [211, 177] on button "Disable" at bounding box center [206, 180] width 42 height 13
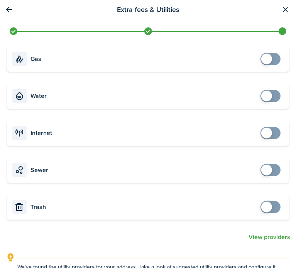
scroll to position [140, 0]
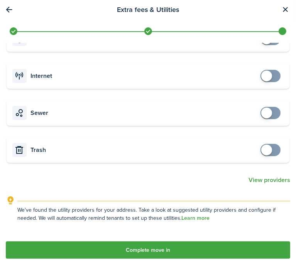
click at [196, 245] on button "Complete move in" at bounding box center [148, 249] width 284 height 17
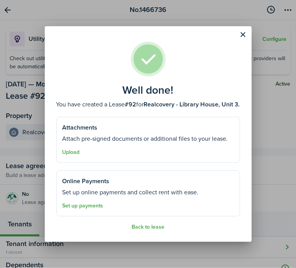
click at [157, 226] on button "Back to lease" at bounding box center [148, 227] width 33 height 6
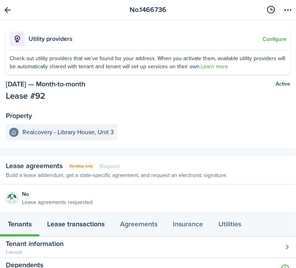
click at [63, 226] on link "Lease transactions" at bounding box center [75, 225] width 73 height 23
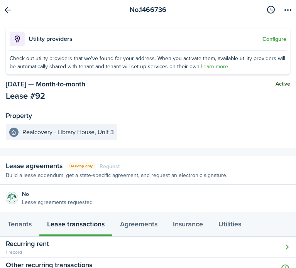
click at [62, 248] on button "Open modal" at bounding box center [148, 247] width 296 height 21
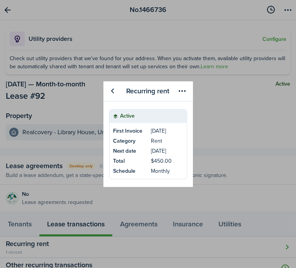
click at [139, 161] on link "Total $450.00" at bounding box center [148, 162] width 77 height 10
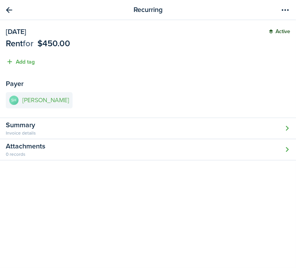
click at [50, 105] on link "SH Scott Huntsinger" at bounding box center [39, 100] width 67 height 16
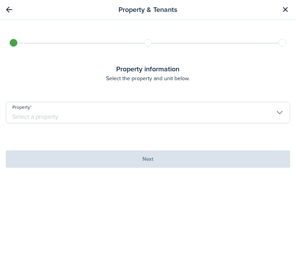
click at [54, 111] on input "Property" at bounding box center [148, 113] width 284 height 22
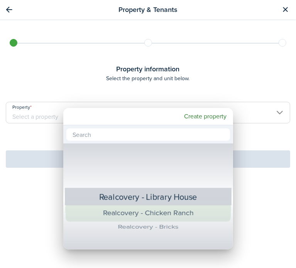
click at [119, 213] on div "Realcovery - Chicken Ranch" at bounding box center [148, 213] width 140 height 18
type input "Realcovery - Chicken Ranch"
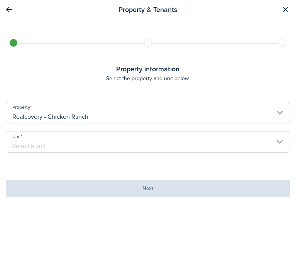
click at [73, 137] on input "Unit" at bounding box center [148, 142] width 284 height 22
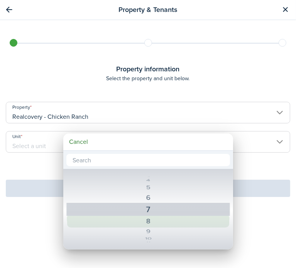
click at [139, 224] on div "8" at bounding box center [147, 221] width 137 height 13
type input "8"
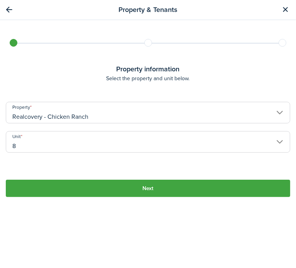
click at [79, 182] on button "Next" at bounding box center [148, 188] width 284 height 17
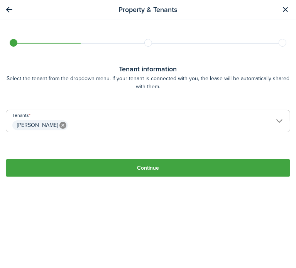
click at [90, 166] on button "Continue" at bounding box center [148, 167] width 284 height 17
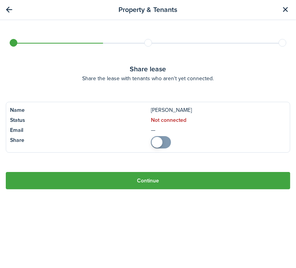
click at [141, 177] on button "Continue" at bounding box center [148, 180] width 284 height 17
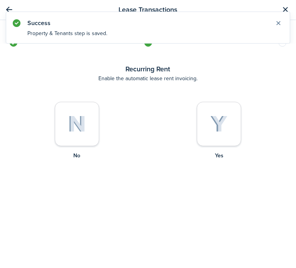
click at [221, 121] on img at bounding box center [218, 124] width 17 height 17
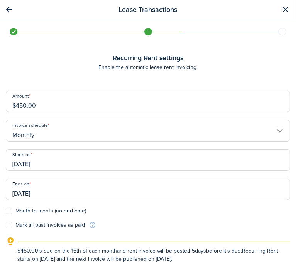
click at [40, 160] on input "[DATE]" at bounding box center [148, 160] width 284 height 22
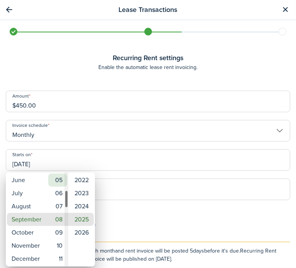
click at [58, 179] on mbsc-wheel-item "05" at bounding box center [57, 180] width 19 height 13
type input "[DATE]"
click at [129, 221] on div at bounding box center [147, 133] width 419 height 391
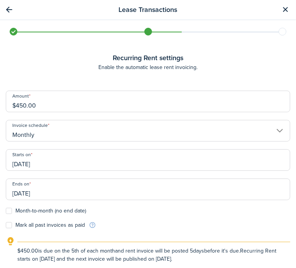
click at [66, 213] on label "Month-to-month (no end date)" at bounding box center [46, 211] width 80 height 6
click at [6, 211] on input "Month-to-month (no end date)" at bounding box center [5, 211] width 0 height 0
checkbox input "true"
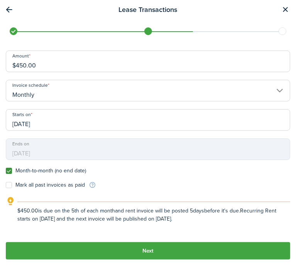
scroll to position [41, 0]
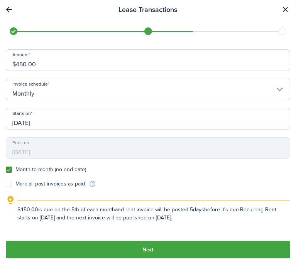
click at [151, 253] on button "Next" at bounding box center [148, 249] width 284 height 17
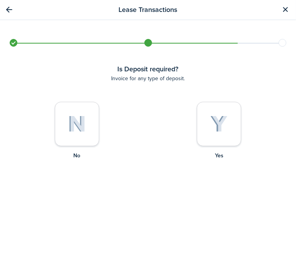
scroll to position [0, 0]
click at [68, 125] on img at bounding box center [77, 124] width 18 height 17
radio input "true"
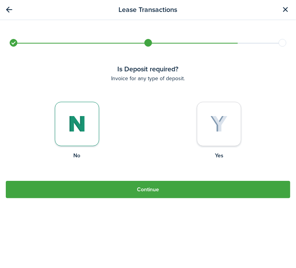
click at [99, 186] on button "Continue" at bounding box center [148, 189] width 284 height 17
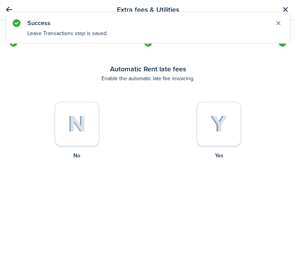
click at [81, 126] on img at bounding box center [77, 124] width 18 height 17
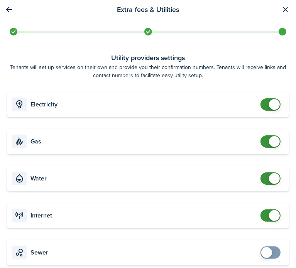
checkbox input "false"
click at [269, 101] on span at bounding box center [274, 104] width 11 height 11
checkbox input "false"
click at [269, 143] on span at bounding box center [274, 141] width 11 height 11
checkbox input "false"
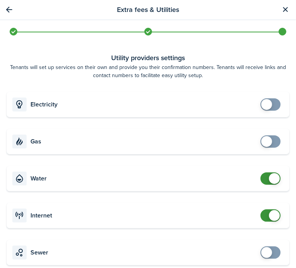
click at [269, 179] on span at bounding box center [274, 178] width 11 height 11
checkbox input "false"
click at [269, 218] on span at bounding box center [274, 215] width 11 height 11
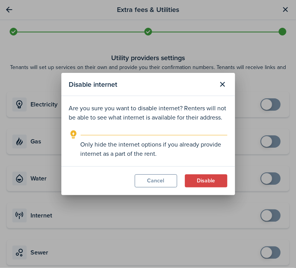
click at [202, 182] on button "Disable" at bounding box center [206, 180] width 42 height 13
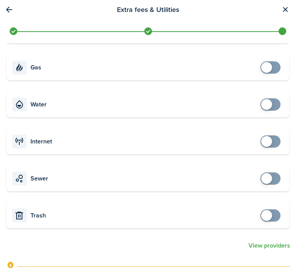
scroll to position [140, 0]
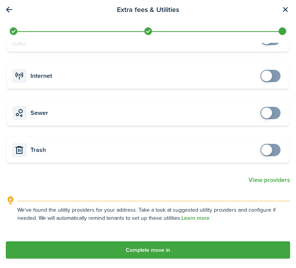
click at [177, 245] on button "Complete move in" at bounding box center [148, 249] width 284 height 17
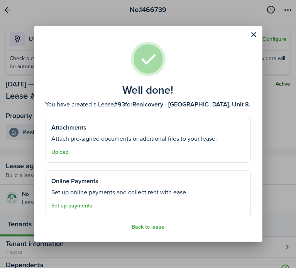
click at [150, 227] on button "Back to lease" at bounding box center [148, 227] width 33 height 6
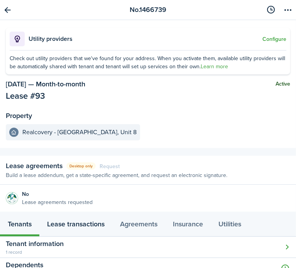
click at [91, 221] on link "Lease transactions" at bounding box center [75, 225] width 73 height 23
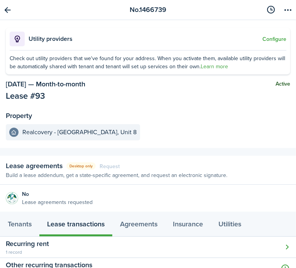
click at [86, 251] on button "Open modal" at bounding box center [148, 247] width 296 height 21
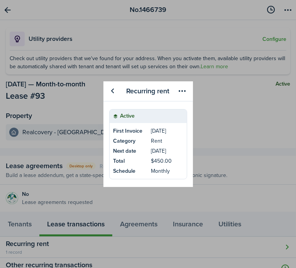
click at [156, 133] on p "[DATE]" at bounding box center [158, 131] width 15 height 8
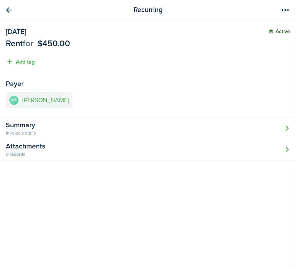
click at [42, 95] on link "KM [PERSON_NAME]" at bounding box center [39, 100] width 67 height 16
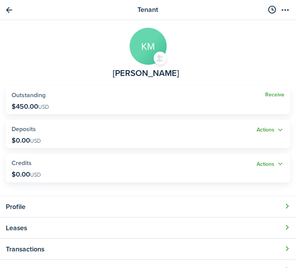
click at [270, 94] on link "Receive" at bounding box center [274, 95] width 19 height 6
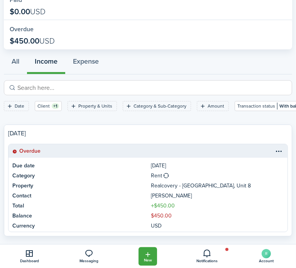
scroll to position [85, 0]
click at [274, 146] on table-menu-btn-icon at bounding box center [278, 150] width 9 height 9
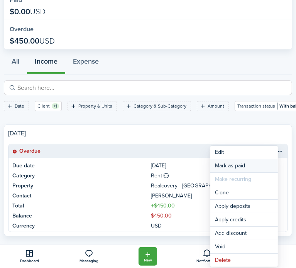
click at [238, 166] on link "Mark as paid" at bounding box center [243, 165] width 67 height 13
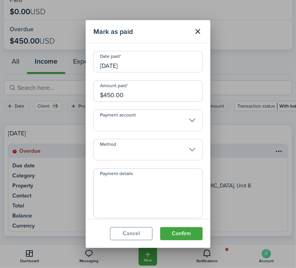
click at [127, 60] on input "[DATE]" at bounding box center [147, 62] width 109 height 22
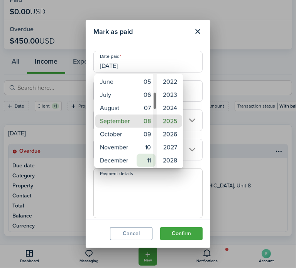
click at [149, 157] on mbsc-wheel-item "11" at bounding box center [146, 160] width 19 height 13
type input "[DATE]"
click at [181, 198] on div at bounding box center [147, 133] width 419 height 391
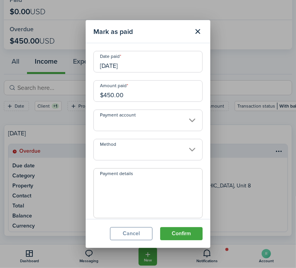
click at [150, 152] on input "Method" at bounding box center [147, 150] width 109 height 22
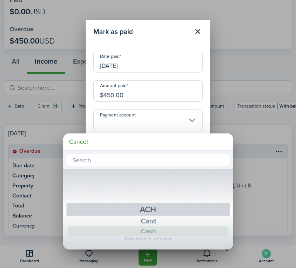
click at [154, 233] on div "Cash" at bounding box center [148, 231] width 137 height 10
type input "Cash"
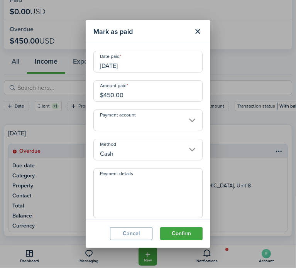
click at [175, 228] on button "Confirm" at bounding box center [181, 233] width 42 height 13
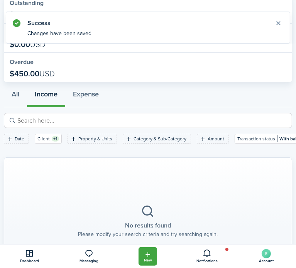
scroll to position [0, 0]
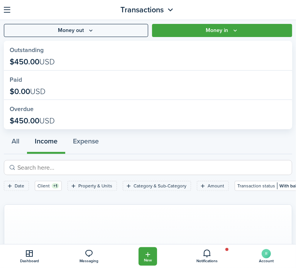
click at [6, 12] on button "button" at bounding box center [7, 10] width 12 height 12
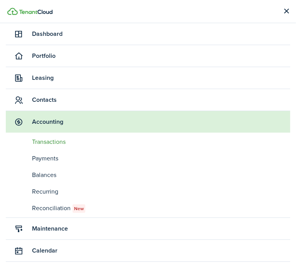
click at [38, 99] on span "Contacts" at bounding box center [161, 99] width 258 height 9
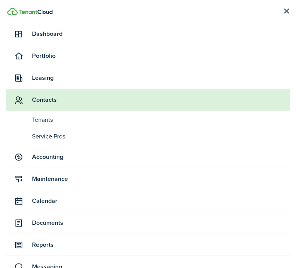
click at [40, 118] on span "Tenants" at bounding box center [161, 119] width 258 height 9
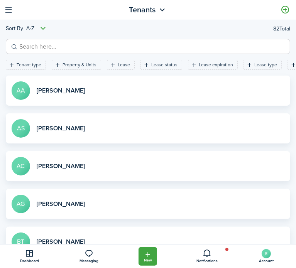
click at [283, 10] on link at bounding box center [285, 9] width 13 height 13
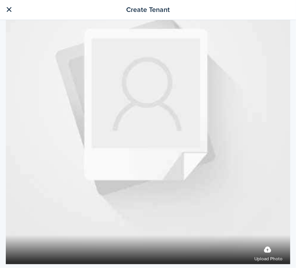
scroll to position [193, 0]
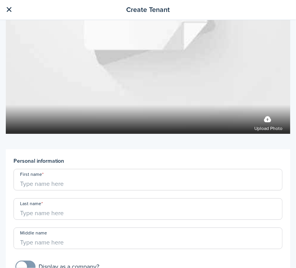
click at [48, 175] on input "First name" at bounding box center [147, 180] width 269 height 22
type input "[PERSON_NAME]"
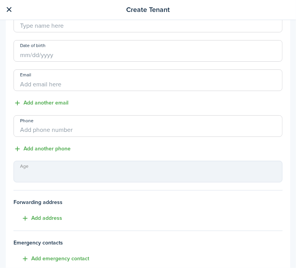
scroll to position [629, 0]
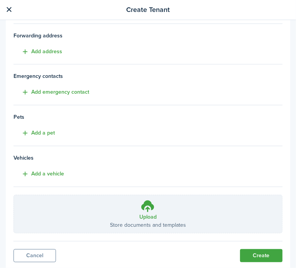
type input "[PERSON_NAME]"
click at [260, 253] on button "Create" at bounding box center [261, 255] width 42 height 13
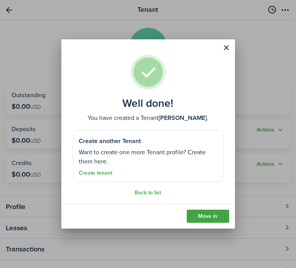
click at [215, 218] on link "Move in" at bounding box center [208, 216] width 42 height 13
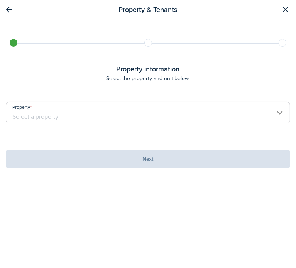
click at [115, 116] on input "Property" at bounding box center [148, 113] width 284 height 22
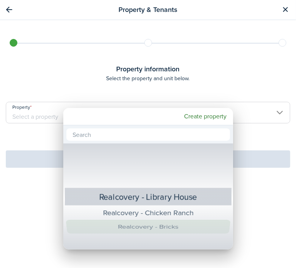
click at [150, 228] on div "Realcovery - Bricks" at bounding box center [147, 227] width 139 height 14
type input "Realcovery - Bricks"
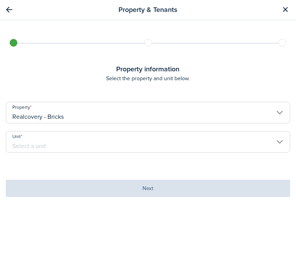
click at [54, 142] on input "Unit" at bounding box center [148, 142] width 284 height 22
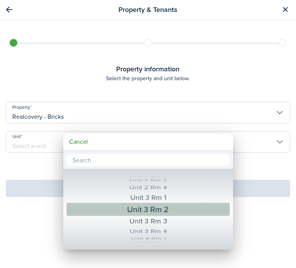
click at [137, 206] on div "Unit 3 Rm 2" at bounding box center [148, 209] width 135 height 14
type input "Unit 3 Rm 2"
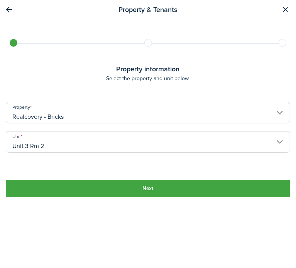
click at [134, 189] on button "Next" at bounding box center [148, 188] width 284 height 17
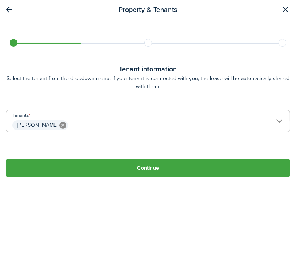
click at [140, 164] on button "Continue" at bounding box center [148, 167] width 284 height 17
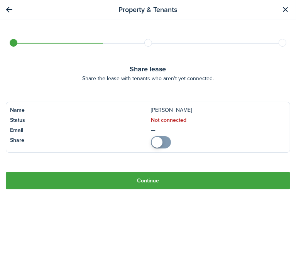
click at [140, 183] on button "Continue" at bounding box center [148, 180] width 284 height 17
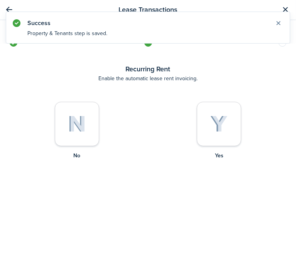
click at [201, 140] on div at bounding box center [219, 124] width 44 height 44
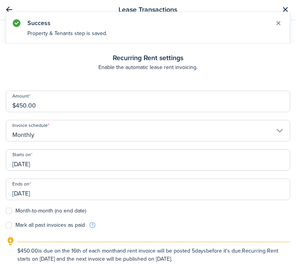
click at [39, 162] on input "[DATE]" at bounding box center [148, 160] width 284 height 22
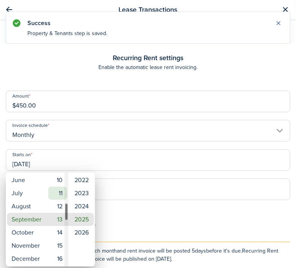
click at [59, 194] on mbsc-wheel-item "11" at bounding box center [57, 193] width 19 height 13
type input "[DATE]"
click at [124, 203] on div at bounding box center [147, 133] width 419 height 391
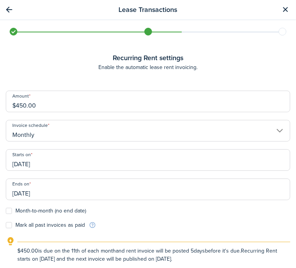
click at [13, 216] on form "Amount $450.00 Invoice schedule Monthly Starts on [DATE] Ends on [DATE] Month-t…" at bounding box center [148, 160] width 284 height 138
click at [8, 209] on label "Month-to-month (no end date)" at bounding box center [46, 211] width 80 height 6
click at [6, 211] on input "Month-to-month (no end date)" at bounding box center [5, 211] width 0 height 0
checkbox input "true"
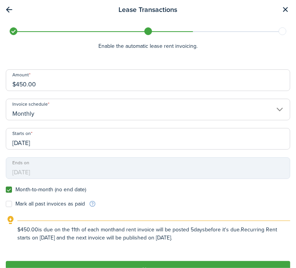
scroll to position [41, 0]
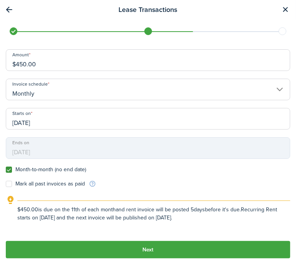
click at [164, 248] on button "Next" at bounding box center [148, 249] width 284 height 17
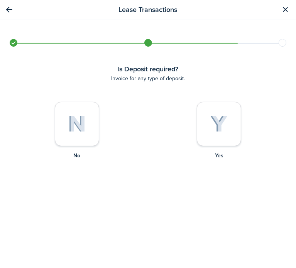
click at [81, 128] on img at bounding box center [77, 124] width 18 height 17
radio input "true"
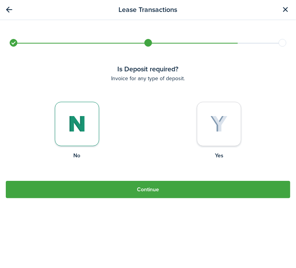
click at [148, 191] on button "Continue" at bounding box center [148, 189] width 284 height 17
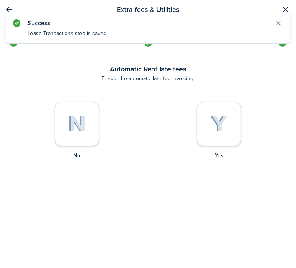
click at [71, 132] on div at bounding box center [77, 124] width 44 height 44
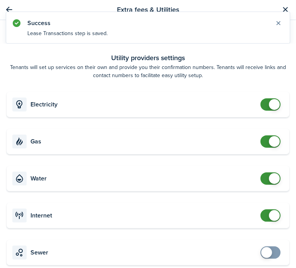
checkbox input "false"
click at [267, 100] on span at bounding box center [271, 104] width 8 height 12
checkbox input "false"
click at [269, 142] on span at bounding box center [274, 141] width 11 height 11
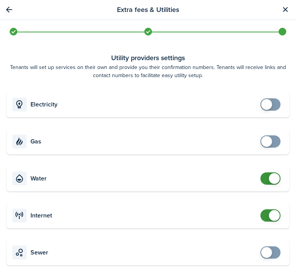
checkbox input "false"
click at [269, 179] on span at bounding box center [274, 178] width 11 height 11
checkbox input "false"
click at [269, 217] on span at bounding box center [274, 215] width 11 height 11
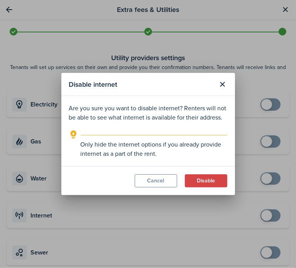
click at [212, 181] on button "Disable" at bounding box center [206, 180] width 42 height 13
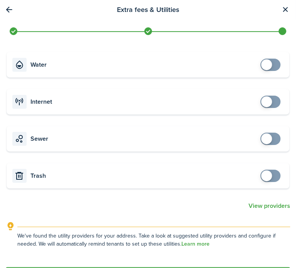
scroll to position [140, 0]
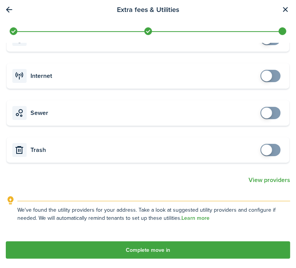
click at [169, 250] on button "Complete move in" at bounding box center [148, 249] width 284 height 17
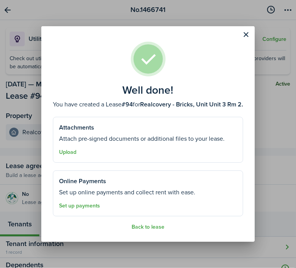
click at [153, 227] on button "Back to lease" at bounding box center [148, 227] width 33 height 6
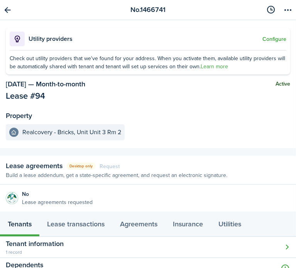
click at [11, 9] on link "Go back" at bounding box center [7, 9] width 13 height 13
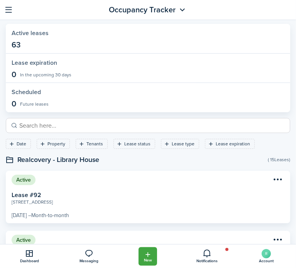
click at [11, 10] on button "button" at bounding box center [9, 10] width 12 height 12
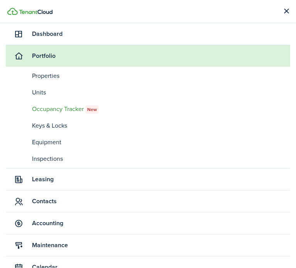
click at [42, 202] on span "Contacts" at bounding box center [161, 201] width 258 height 9
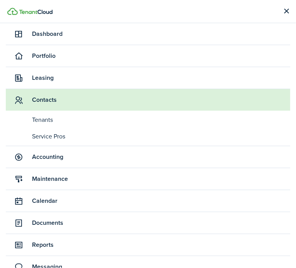
click at [40, 121] on span "Tenants" at bounding box center [161, 119] width 258 height 9
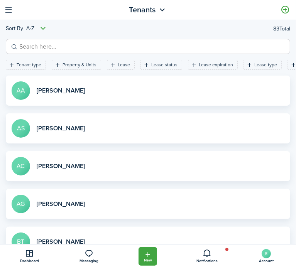
click at [284, 7] on link at bounding box center [285, 9] width 13 height 13
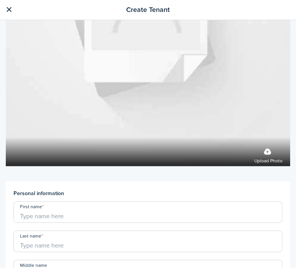
scroll to position [193, 0]
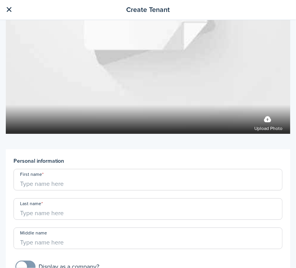
click at [82, 177] on input "First name" at bounding box center [147, 180] width 269 height 22
type input "E"
click at [81, 179] on input "[PERSON_NAME]" at bounding box center [147, 180] width 269 height 22
type input "[PERSON_NAME]"
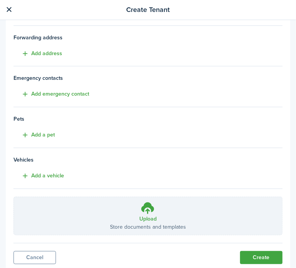
scroll to position [629, 0]
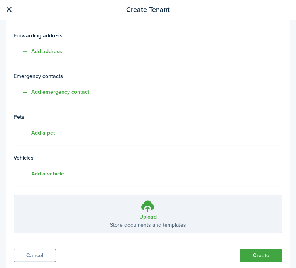
type input "Tengs"
click at [249, 250] on button "Create" at bounding box center [261, 255] width 42 height 13
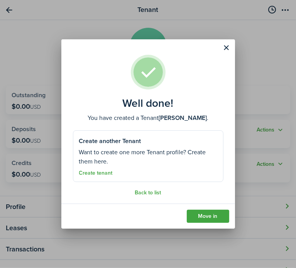
click at [210, 217] on link "Move in" at bounding box center [208, 216] width 42 height 13
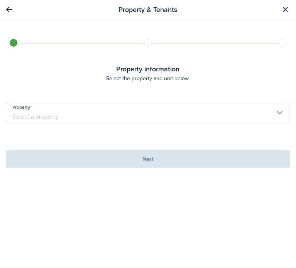
click at [91, 113] on input "Property" at bounding box center [148, 113] width 284 height 22
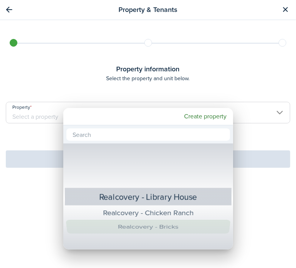
click at [147, 225] on div "Realcovery - Bricks" at bounding box center [147, 227] width 139 height 14
type input "Realcovery - Bricks"
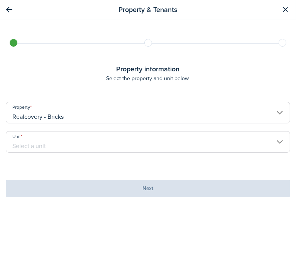
click at [89, 144] on input "Unit" at bounding box center [148, 142] width 284 height 22
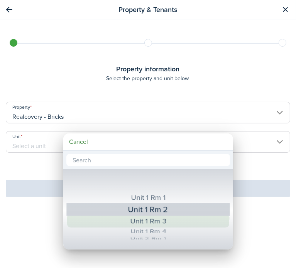
click at [136, 218] on div "Unit 1 Rm 3" at bounding box center [147, 221] width 137 height 13
type input "Unit 1 Rm 3"
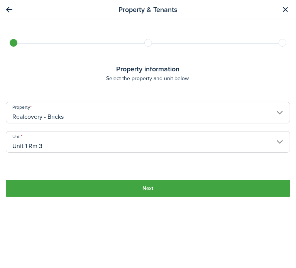
click at [74, 190] on button "Next" at bounding box center [148, 188] width 284 height 17
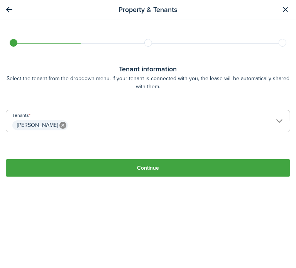
click at [115, 165] on button "Continue" at bounding box center [148, 167] width 284 height 17
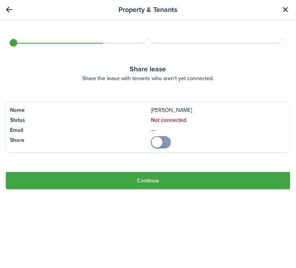
click at [118, 180] on button "Continue" at bounding box center [148, 180] width 284 height 17
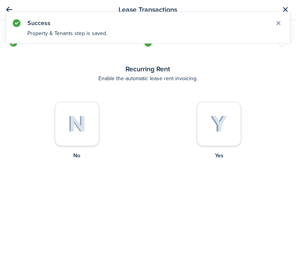
click at [211, 129] on img at bounding box center [218, 124] width 17 height 17
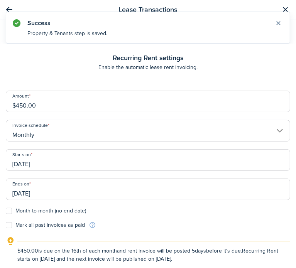
click at [46, 165] on input "[DATE]" at bounding box center [148, 160] width 284 height 22
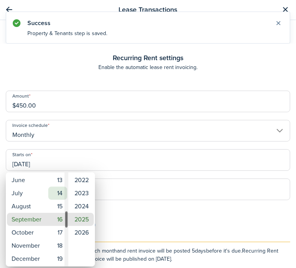
click at [58, 191] on mbsc-wheel-item "14" at bounding box center [57, 193] width 19 height 13
type input "[DATE]"
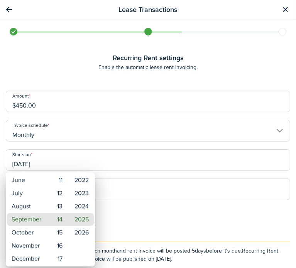
click at [165, 210] on div at bounding box center [147, 133] width 419 height 391
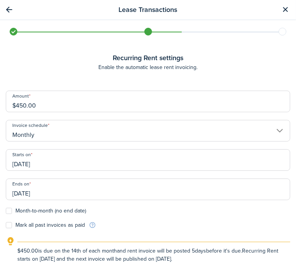
click at [7, 213] on label "Month-to-month (no end date)" at bounding box center [46, 211] width 80 height 6
click at [6, 211] on input "Month-to-month (no end date)" at bounding box center [5, 211] width 0 height 0
checkbox input "true"
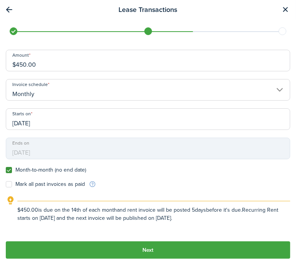
scroll to position [41, 0]
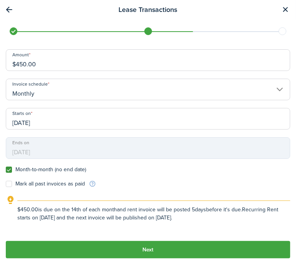
click at [152, 256] on button "Next" at bounding box center [148, 249] width 284 height 17
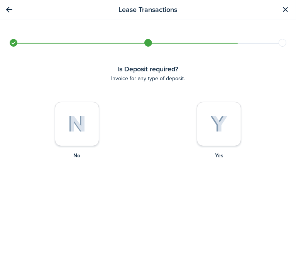
scroll to position [0, 0]
click at [65, 126] on div at bounding box center [77, 124] width 44 height 44
radio input "true"
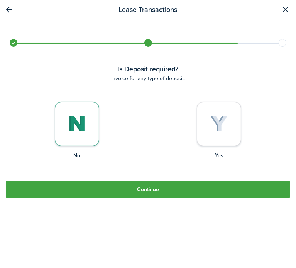
click at [103, 184] on button "Continue" at bounding box center [148, 189] width 284 height 17
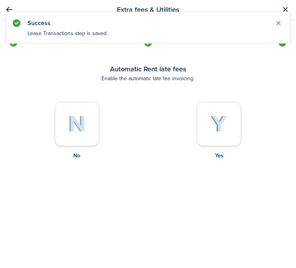
click at [83, 130] on img at bounding box center [77, 124] width 18 height 17
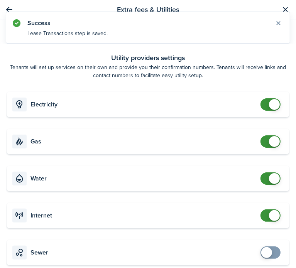
checkbox input "false"
click at [267, 101] on span at bounding box center [271, 104] width 8 height 12
checkbox input "false"
click at [269, 142] on span at bounding box center [274, 141] width 11 height 11
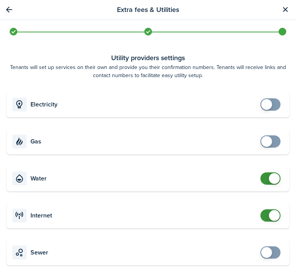
checkbox input "false"
click at [269, 180] on span at bounding box center [274, 178] width 11 height 11
checkbox input "false"
click at [270, 214] on span at bounding box center [274, 215] width 11 height 11
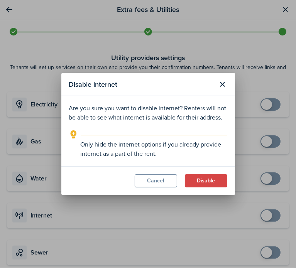
click at [197, 180] on button "Disable" at bounding box center [206, 180] width 42 height 13
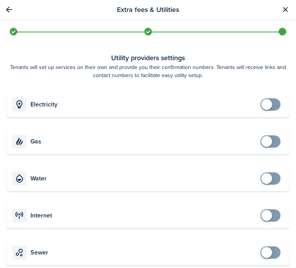
scroll to position [140, 0]
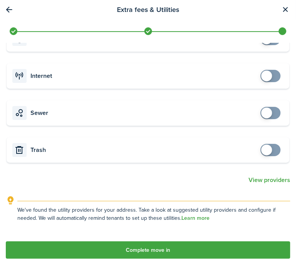
click at [139, 254] on button "Complete move in" at bounding box center [148, 249] width 284 height 17
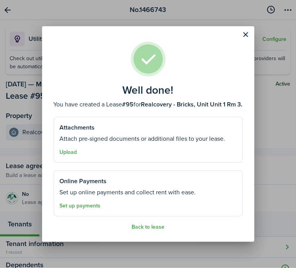
click at [148, 228] on button "Back to lease" at bounding box center [148, 227] width 33 height 6
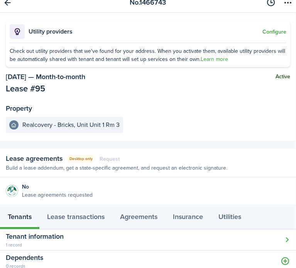
scroll to position [11, 0]
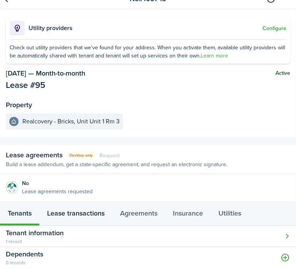
click at [75, 214] on link "Lease transactions" at bounding box center [75, 214] width 73 height 23
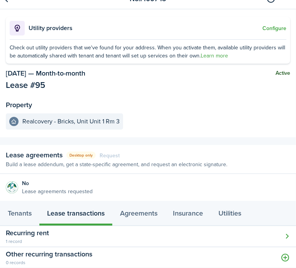
click at [69, 233] on button "Open modal" at bounding box center [148, 236] width 296 height 21
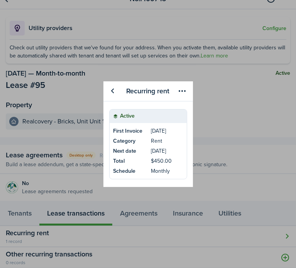
click at [165, 145] on link "Category Rent" at bounding box center [148, 142] width 77 height 10
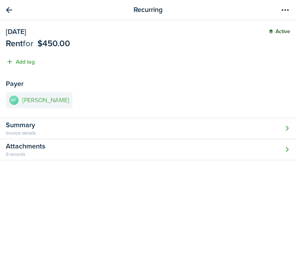
click at [42, 104] on link "NT [PERSON_NAME]" at bounding box center [39, 100] width 67 height 16
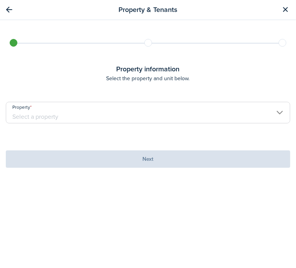
click at [104, 117] on input "Property" at bounding box center [148, 113] width 284 height 22
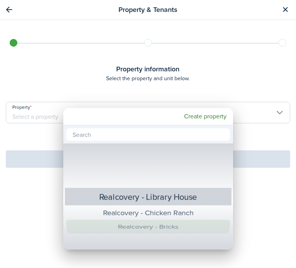
click at [164, 228] on div "Realcovery - Bricks" at bounding box center [147, 227] width 139 height 14
type input "Realcovery - Bricks"
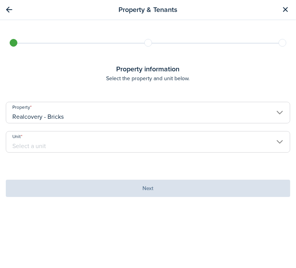
click at [85, 143] on input "Unit" at bounding box center [148, 142] width 284 height 22
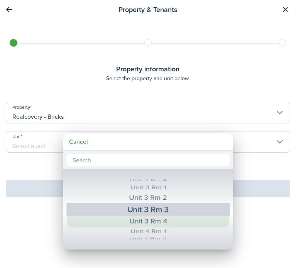
click at [177, 221] on div "Unit 3 Rm 4" at bounding box center [147, 221] width 137 height 13
type input "Unit 3 Rm 4"
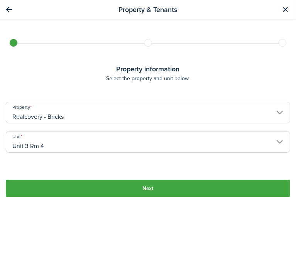
click at [77, 183] on button "Next" at bounding box center [148, 188] width 284 height 17
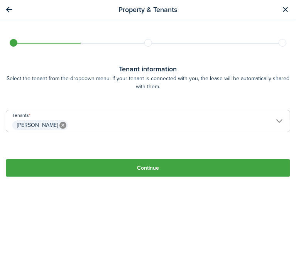
click at [93, 168] on button "Continue" at bounding box center [148, 167] width 284 height 17
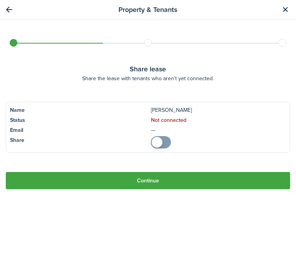
click at [134, 188] on button "Continue" at bounding box center [148, 180] width 284 height 17
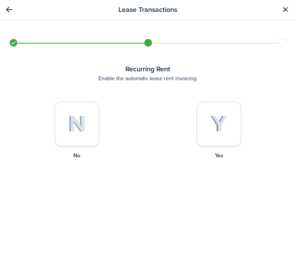
click at [204, 123] on div at bounding box center [219, 124] width 44 height 44
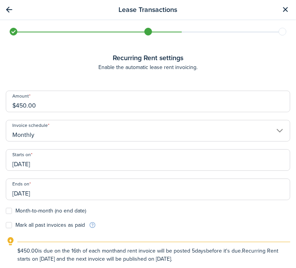
click at [62, 164] on input "[DATE]" at bounding box center [148, 160] width 284 height 22
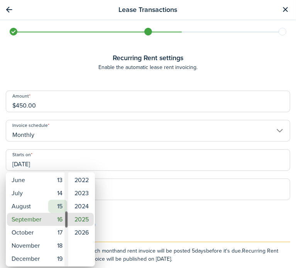
click at [57, 209] on mbsc-wheel-item "15" at bounding box center [57, 206] width 19 height 13
type input "09/15/2025"
click at [170, 196] on div at bounding box center [147, 133] width 419 height 391
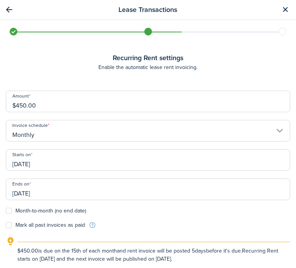
click at [10, 211] on label "Month-to-month (no end date)" at bounding box center [46, 211] width 80 height 6
click at [6, 211] on input "Month-to-month (no end date)" at bounding box center [5, 211] width 0 height 0
checkbox input "true"
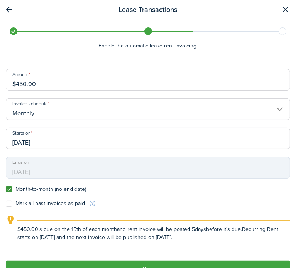
scroll to position [41, 0]
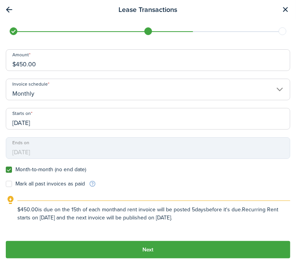
click at [173, 245] on button "Next" at bounding box center [148, 249] width 284 height 17
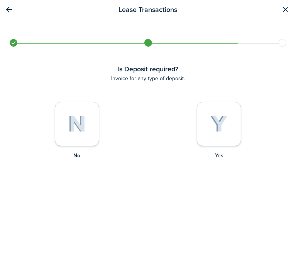
scroll to position [0, 0]
click at [78, 135] on div at bounding box center [77, 124] width 44 height 44
radio input "true"
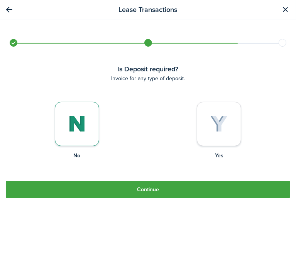
click at [149, 185] on button "Continue" at bounding box center [148, 189] width 284 height 17
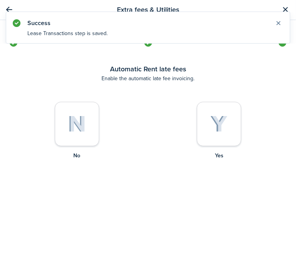
click at [84, 131] on img at bounding box center [77, 124] width 18 height 17
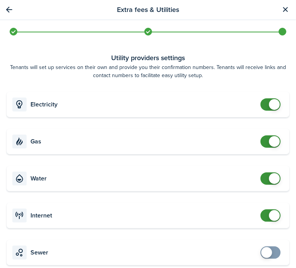
click at [273, 95] on card "Electricity" at bounding box center [148, 104] width 283 height 25
click at [259, 113] on card "Electricity" at bounding box center [148, 104] width 283 height 25
checkbox input "false"
click at [267, 106] on span at bounding box center [271, 104] width 8 height 12
checkbox input "false"
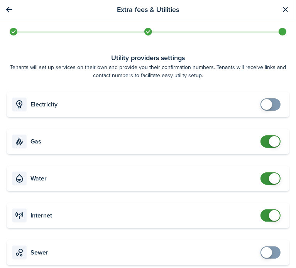
click at [269, 140] on span at bounding box center [274, 141] width 11 height 11
checkbox input "false"
click at [269, 178] on span at bounding box center [274, 178] width 11 height 11
checkbox input "false"
click at [269, 216] on span at bounding box center [274, 215] width 11 height 11
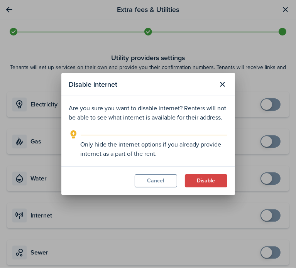
click at [218, 179] on button "Disable" at bounding box center [206, 180] width 42 height 13
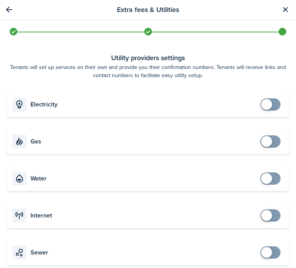
scroll to position [140, 0]
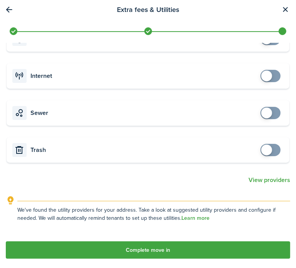
click at [193, 247] on button "Complete move in" at bounding box center [148, 249] width 284 height 17
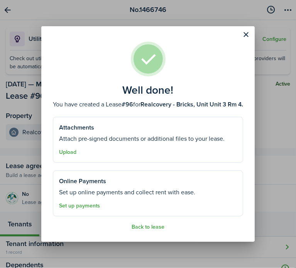
click at [159, 225] on button "Back to lease" at bounding box center [148, 227] width 33 height 6
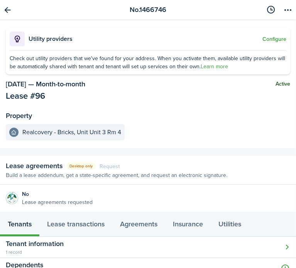
scroll to position [11, 0]
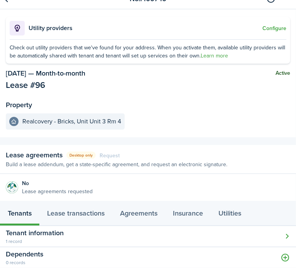
click at [25, 237] on button "Open modal" at bounding box center [148, 236] width 296 height 21
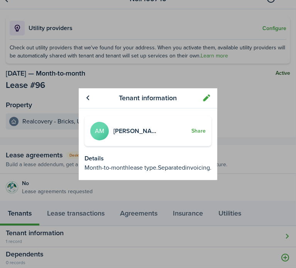
click at [134, 130] on link "Aaron Miller" at bounding box center [137, 131] width 48 height 9
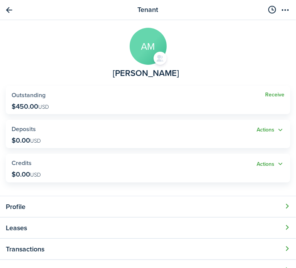
click at [265, 94] on link "Receive" at bounding box center [274, 95] width 19 height 6
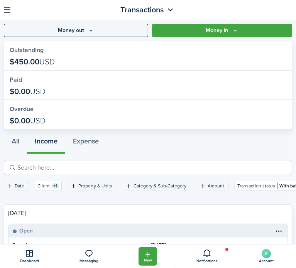
scroll to position [85, 0]
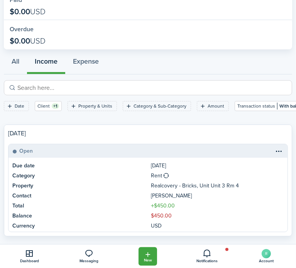
click at [275, 146] on table-menu-btn-icon at bounding box center [278, 150] width 9 height 9
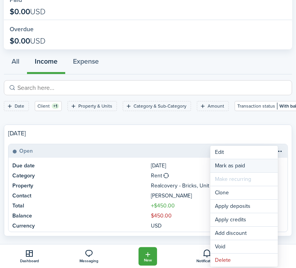
click at [233, 164] on link "Mark as paid" at bounding box center [243, 165] width 67 height 13
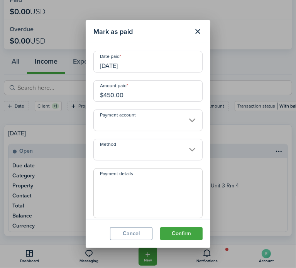
click at [124, 64] on input "09/15/2025" at bounding box center [147, 62] width 109 height 22
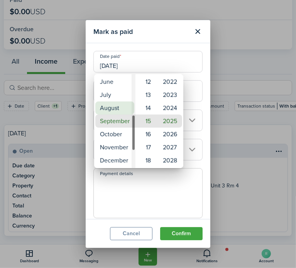
click at [117, 111] on mbsc-wheel-item "August" at bounding box center [114, 107] width 39 height 13
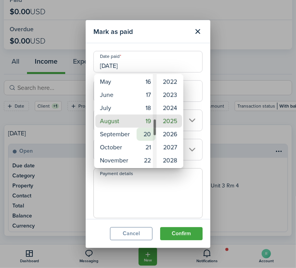
click at [149, 137] on mbsc-wheel-item "20" at bounding box center [146, 134] width 19 height 13
type input "08/20/2025"
click at [154, 201] on div at bounding box center [147, 133] width 419 height 391
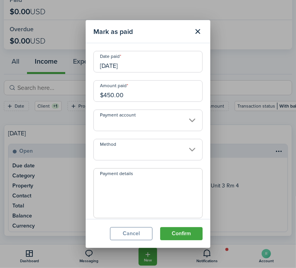
click at [117, 148] on input "Method" at bounding box center [147, 150] width 109 height 22
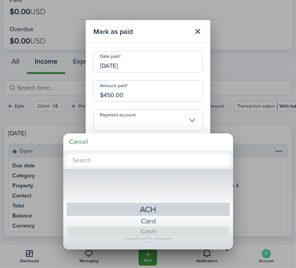
click at [150, 231] on div "Cash" at bounding box center [148, 231] width 137 height 10
type input "Cash"
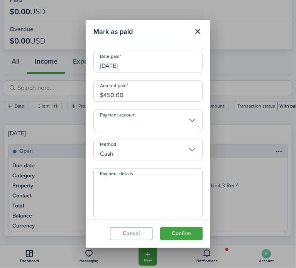
click at [126, 186] on textarea "Payment details" at bounding box center [148, 195] width 108 height 37
type textarea "prepay"
click at [179, 234] on button "Confirm" at bounding box center [181, 233] width 42 height 13
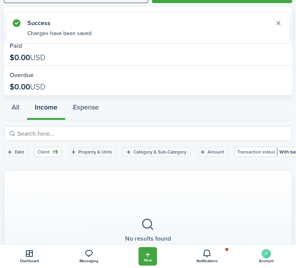
scroll to position [0, 0]
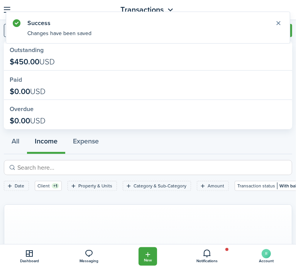
click at [8, 8] on button "button" at bounding box center [7, 10] width 12 height 12
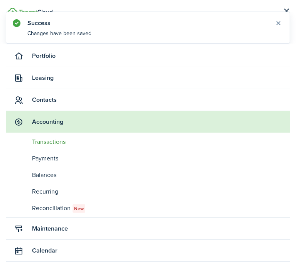
click at [53, 103] on span "Contacts" at bounding box center [161, 99] width 258 height 9
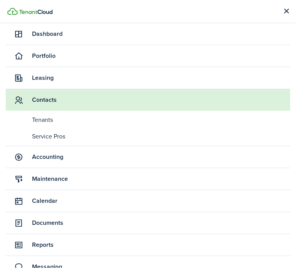
click at [47, 120] on span "Tenants" at bounding box center [161, 119] width 258 height 9
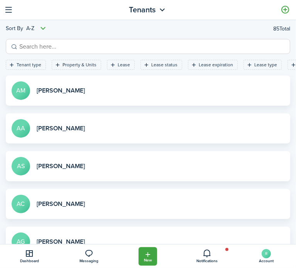
click at [59, 92] on link "View profile" at bounding box center [148, 91] width 284 height 30
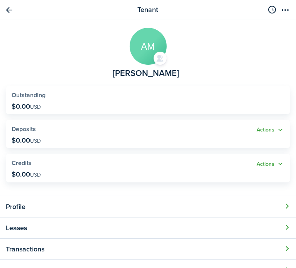
click at [187, 235] on button "Open modal" at bounding box center [148, 228] width 296 height 21
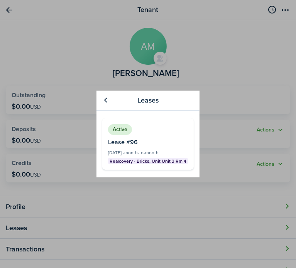
click at [135, 147] on link "View" at bounding box center [147, 143] width 91 height 51
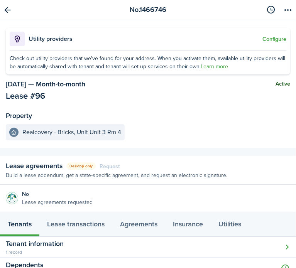
click at [282, 8] on menu-btn-icon "Open menu" at bounding box center [288, 9] width 13 height 13
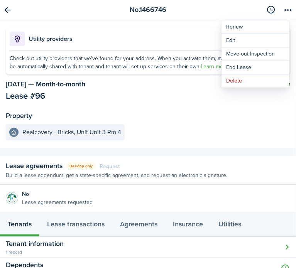
click at [282, 8] on menu-btn-icon "Open menu" at bounding box center [288, 9] width 13 height 13
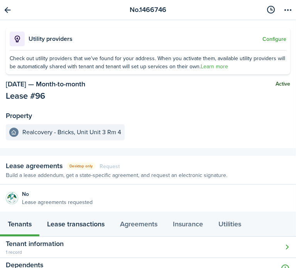
click at [93, 228] on link "Lease transactions" at bounding box center [75, 225] width 73 height 23
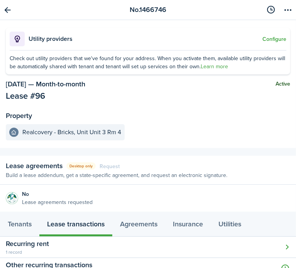
click at [88, 243] on button "Open modal" at bounding box center [148, 247] width 296 height 21
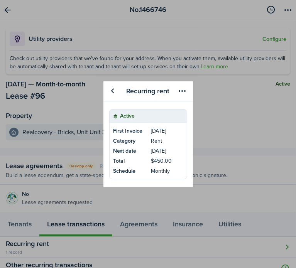
click at [179, 90] on menu-btn-icon "Open menu" at bounding box center [182, 90] width 13 height 13
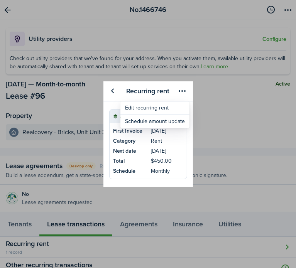
click at [179, 90] on menu-btn-icon "Open menu" at bounding box center [182, 90] width 13 height 13
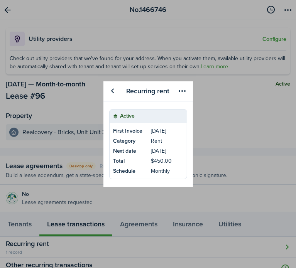
click at [160, 158] on table-info-title "$450.00" at bounding box center [161, 161] width 21 height 8
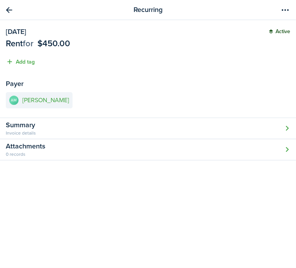
click at [282, 10] on menu-btn-icon "Open menu" at bounding box center [285, 9] width 13 height 13
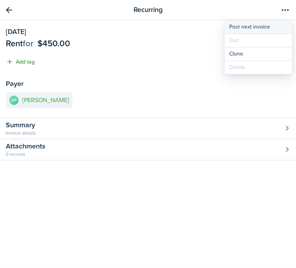
click at [262, 28] on button "Post next invoice" at bounding box center [257, 26] width 67 height 13
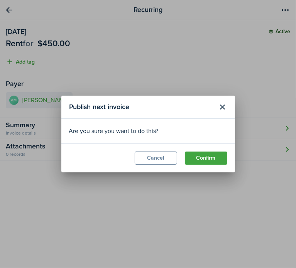
click at [201, 155] on button "Confirm" at bounding box center [206, 158] width 42 height 13
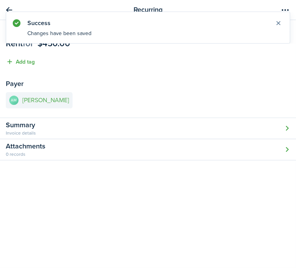
click at [46, 100] on e-details-info-title "Aaron Miller" at bounding box center [45, 100] width 47 height 7
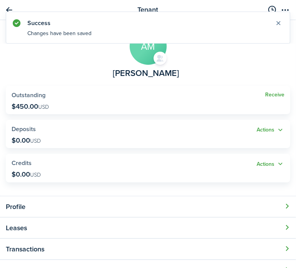
click at [265, 96] on link "Receive" at bounding box center [274, 95] width 19 height 6
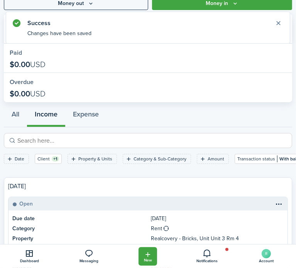
scroll to position [85, 0]
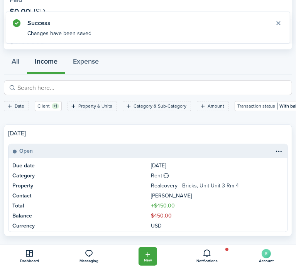
click at [275, 146] on table-menu-btn-icon at bounding box center [278, 150] width 9 height 9
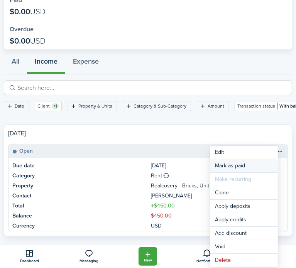
click at [217, 164] on link "Mark as paid" at bounding box center [243, 165] width 67 height 13
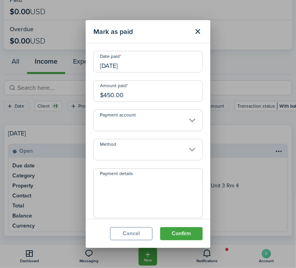
click at [116, 94] on input "$450.00" at bounding box center [147, 91] width 109 height 22
click at [136, 65] on input "10/15/2025" at bounding box center [147, 62] width 109 height 22
type input "$10.00"
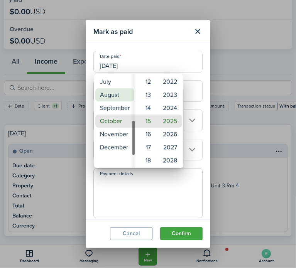
click at [106, 97] on mbsc-wheel-item "August" at bounding box center [114, 94] width 39 height 13
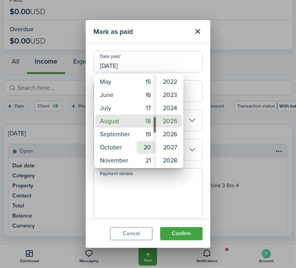
click at [145, 146] on mbsc-wheel-item "20" at bounding box center [146, 147] width 19 height 13
type input "08/20/2025"
click at [168, 197] on div at bounding box center [147, 133] width 419 height 391
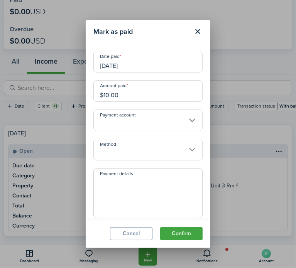
click at [117, 147] on input "Method" at bounding box center [147, 150] width 109 height 22
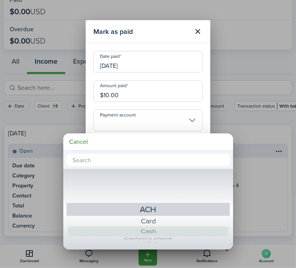
click at [147, 229] on div "Cash" at bounding box center [148, 231] width 137 height 10
type input "Cash"
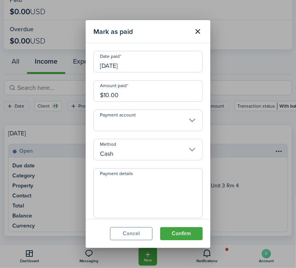
click at [118, 182] on textarea "Payment details" at bounding box center [148, 195] width 108 height 37
type textarea "prepay"
click at [189, 237] on button "Confirm" at bounding box center [181, 233] width 42 height 13
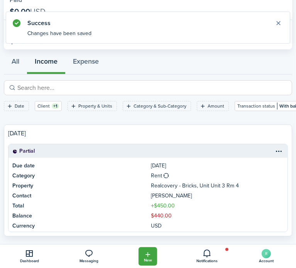
click at [278, 21] on button "Close notify" at bounding box center [278, 23] width 11 height 11
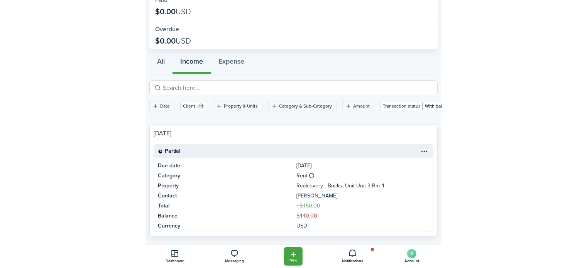
scroll to position [0, 0]
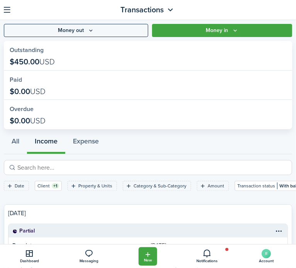
click at [9, 9] on button "button" at bounding box center [7, 10] width 12 height 12
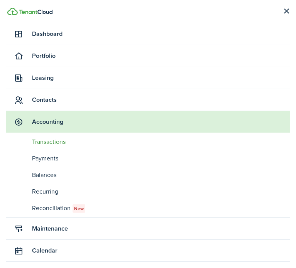
click at [42, 34] on span "Dashboard" at bounding box center [161, 33] width 258 height 9
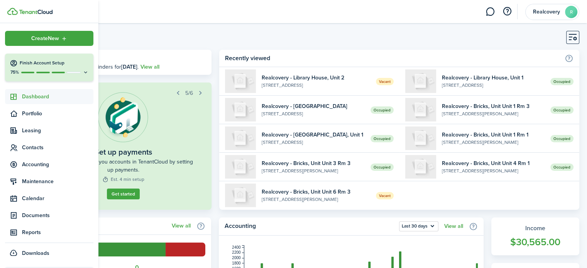
click at [42, 152] on span "Contacts" at bounding box center [49, 147] width 88 height 15
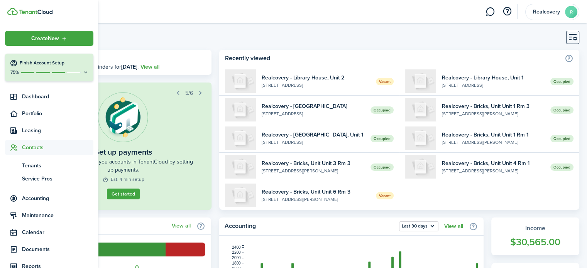
click at [37, 166] on span "Tenants" at bounding box center [57, 166] width 71 height 8
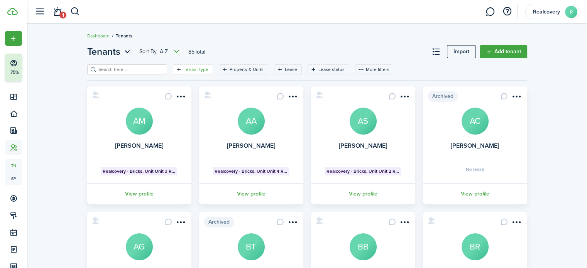
click at [184, 72] on filter-tag-label "Tenant type" at bounding box center [196, 69] width 25 height 7
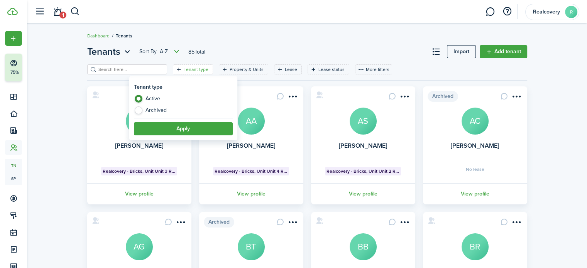
click at [249, 43] on div "Tenants Sort by A-Z 85 Total Import Add tenant Tenant type Property & Units Lea…" at bounding box center [307, 264] width 560 height 446
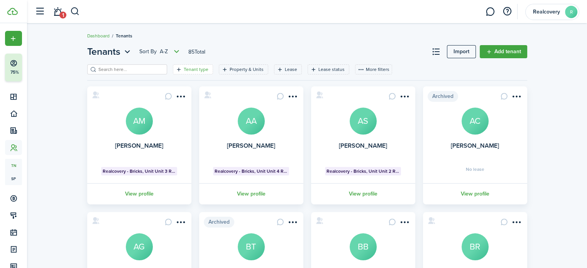
click at [192, 71] on filter-tag-label "Tenant type" at bounding box center [196, 69] width 25 height 7
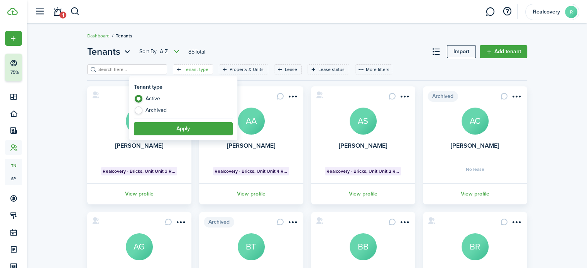
click at [139, 113] on label "Archived" at bounding box center [183, 110] width 99 height 8
radio input "false"
radio input "true"
click at [160, 127] on button "Apply" at bounding box center [183, 128] width 99 height 13
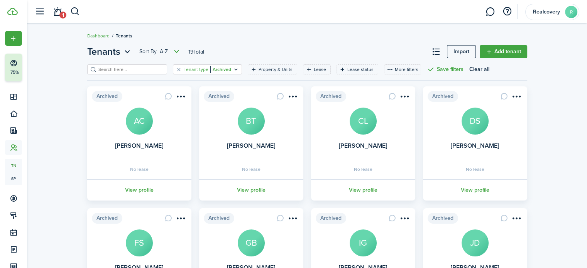
click at [210, 67] on filter-tag-value "Archived" at bounding box center [220, 69] width 21 height 7
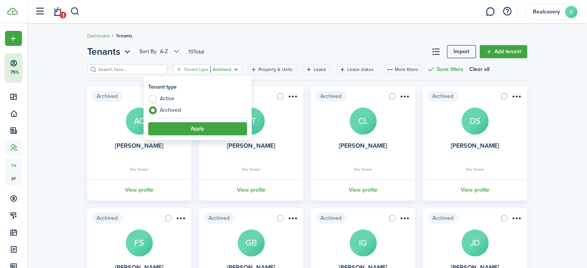
click at [162, 100] on label "Active" at bounding box center [197, 101] width 99 height 12
radio input "true"
click at [174, 126] on button "Apply" at bounding box center [197, 128] width 99 height 13
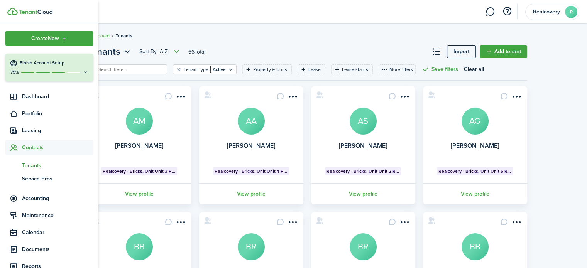
scroll to position [64, 0]
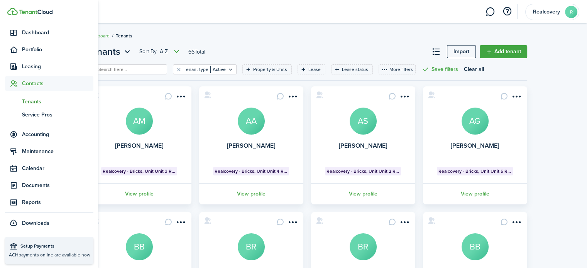
click at [23, 205] on span "Reports" at bounding box center [57, 202] width 71 height 8
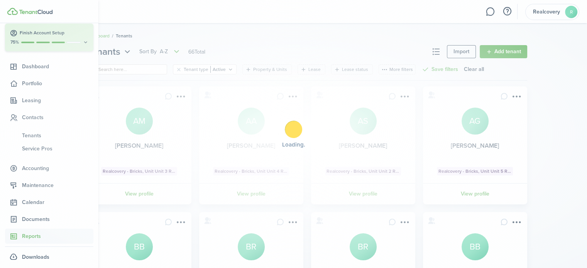
scroll to position [30, 0]
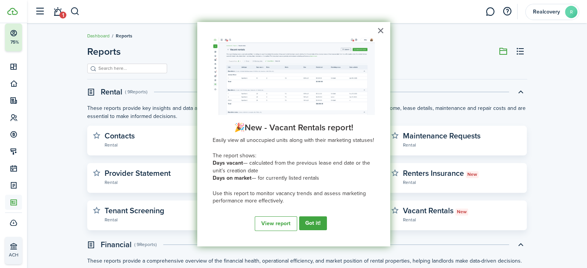
click at [295, 222] on button "Got it!" at bounding box center [313, 223] width 28 height 14
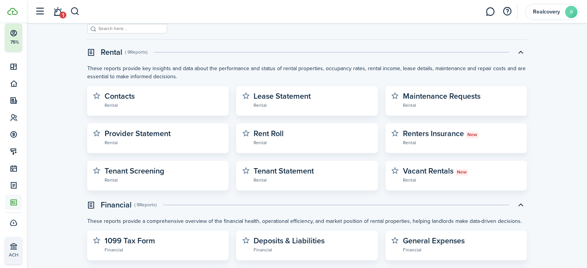
scroll to position [39, 0]
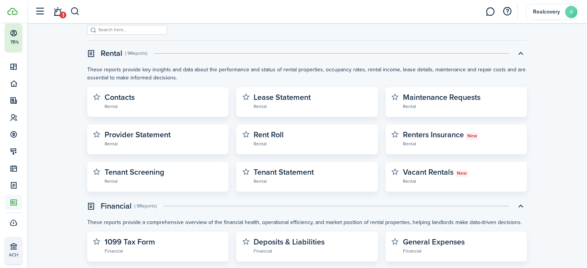
click at [272, 137] on widget-stats-description "Rent Roll" at bounding box center [268, 135] width 30 height 12
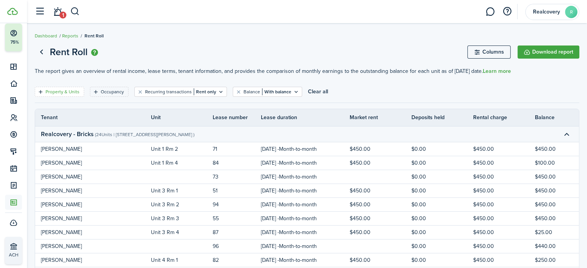
click at [67, 90] on filter-tag-label "Property & Units" at bounding box center [63, 91] width 34 height 7
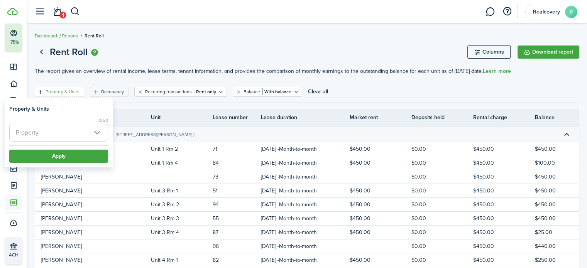
click at [158, 51] on page-view-header "Rent Roll Columns Download report" at bounding box center [307, 52] width 544 height 15
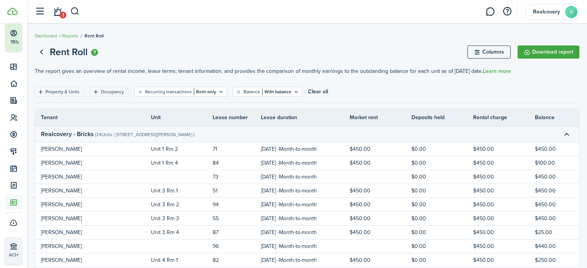
click at [295, 54] on button "Columns" at bounding box center [488, 52] width 43 height 13
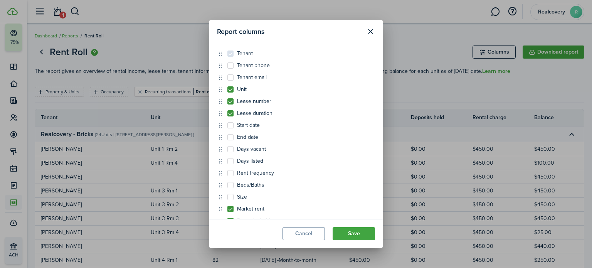
scroll to position [39, 0]
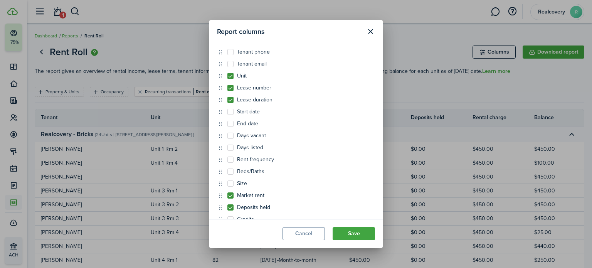
click at [230, 89] on label "Lease number" at bounding box center [250, 88] width 44 height 6
click at [228, 127] on input "Lease number" at bounding box center [227, 127] width 0 height 0
checkbox input "false"
drag, startPoint x: 302, startPoint y: 34, endPoint x: 313, endPoint y: 35, distance: 10.8
click at [295, 34] on modal-title "Report columns" at bounding box center [289, 31] width 145 height 15
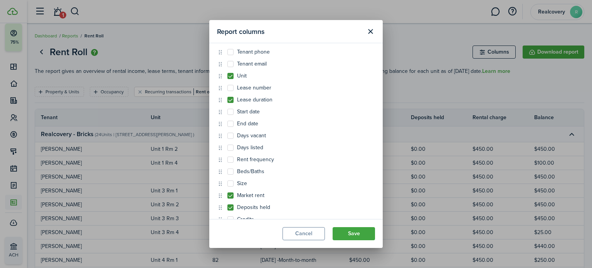
click at [295, 236] on button "Save" at bounding box center [354, 233] width 42 height 13
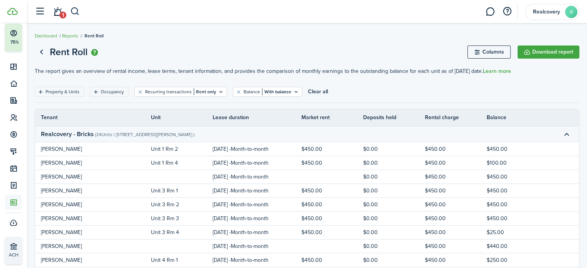
click at [295, 53] on button "Columns" at bounding box center [488, 52] width 43 height 13
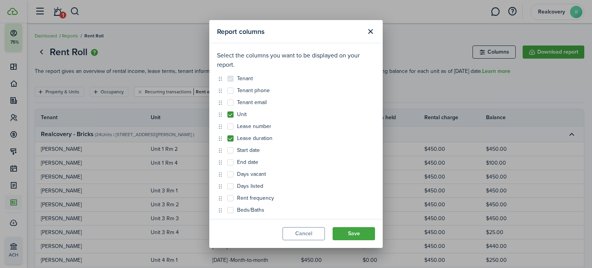
click at [232, 140] on label "Lease duration" at bounding box center [250, 138] width 45 height 6
click at [228, 139] on input "Lease duration" at bounding box center [227, 138] width 0 height 0
checkbox input "false"
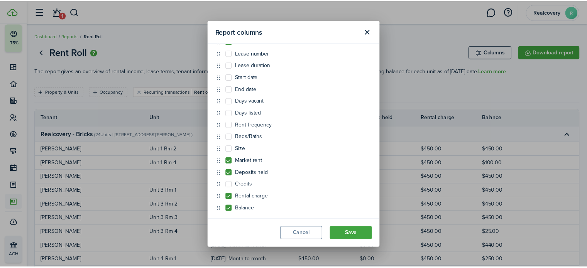
scroll to position [74, 0]
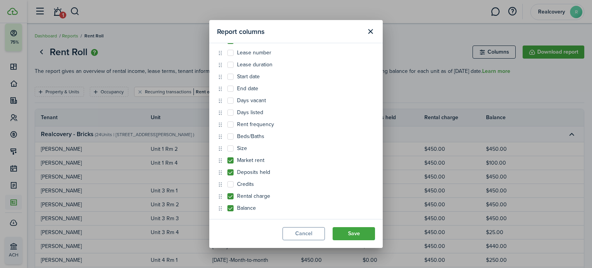
click at [231, 160] on label "Market rent" at bounding box center [246, 160] width 37 height 6
click at [228, 234] on input "Market rent" at bounding box center [227, 234] width 0 height 0
checkbox input "false"
click at [231, 174] on label "Deposits held" at bounding box center [249, 172] width 43 height 6
click at [228, 246] on input "Deposits held" at bounding box center [227, 246] width 0 height 0
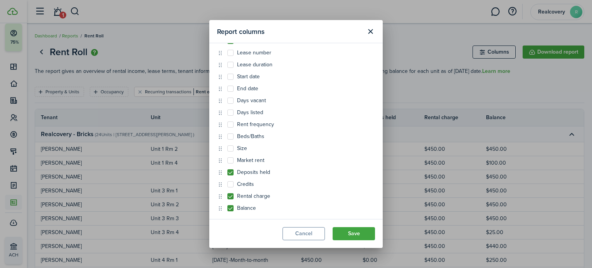
checkbox input "false"
click at [229, 187] on label "Credits" at bounding box center [241, 184] width 27 height 6
click at [228, 258] on input "Credits" at bounding box center [227, 258] width 0 height 0
checkbox input "true"
click at [295, 235] on button "Save" at bounding box center [354, 233] width 42 height 13
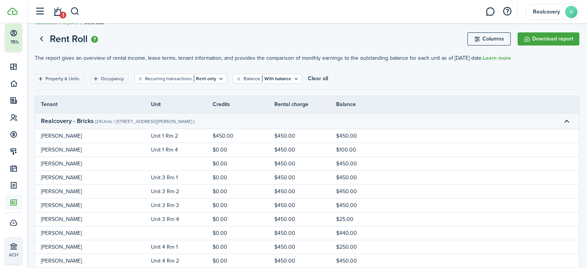
scroll to position [0, 0]
